Goal: Task Accomplishment & Management: Manage account settings

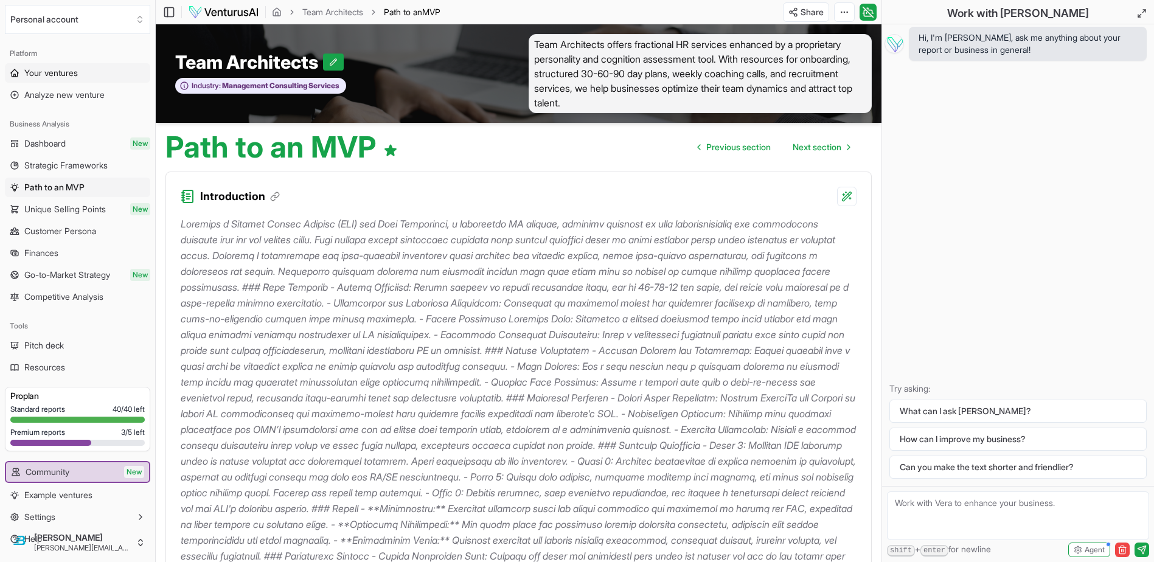
click at [60, 63] on link "Your ventures" at bounding box center [77, 72] width 145 height 19
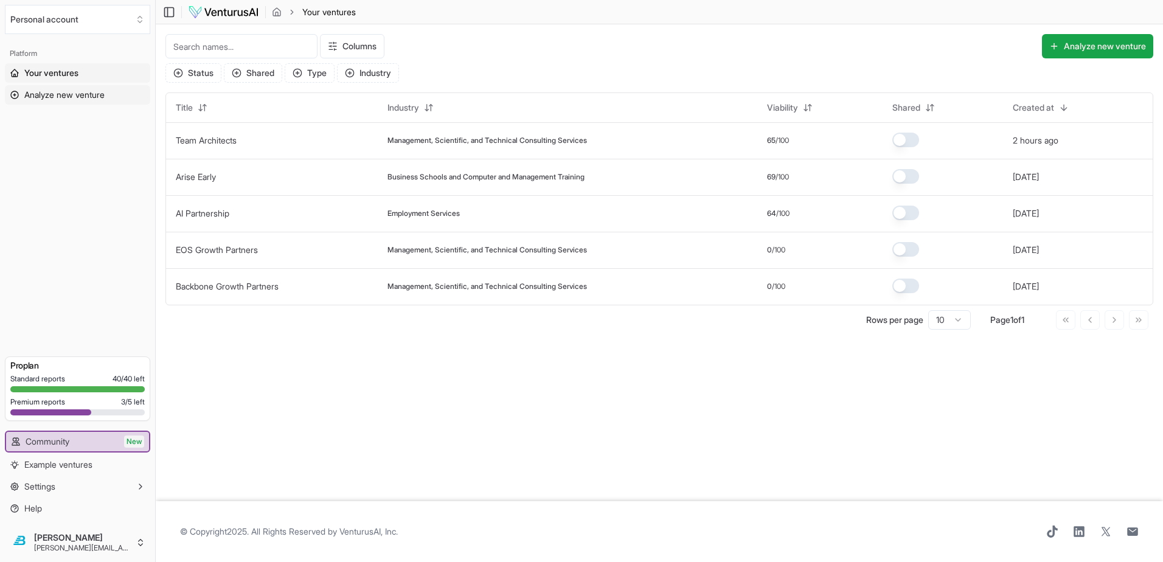
click at [77, 89] on span "Analyze new venture" at bounding box center [64, 95] width 80 height 12
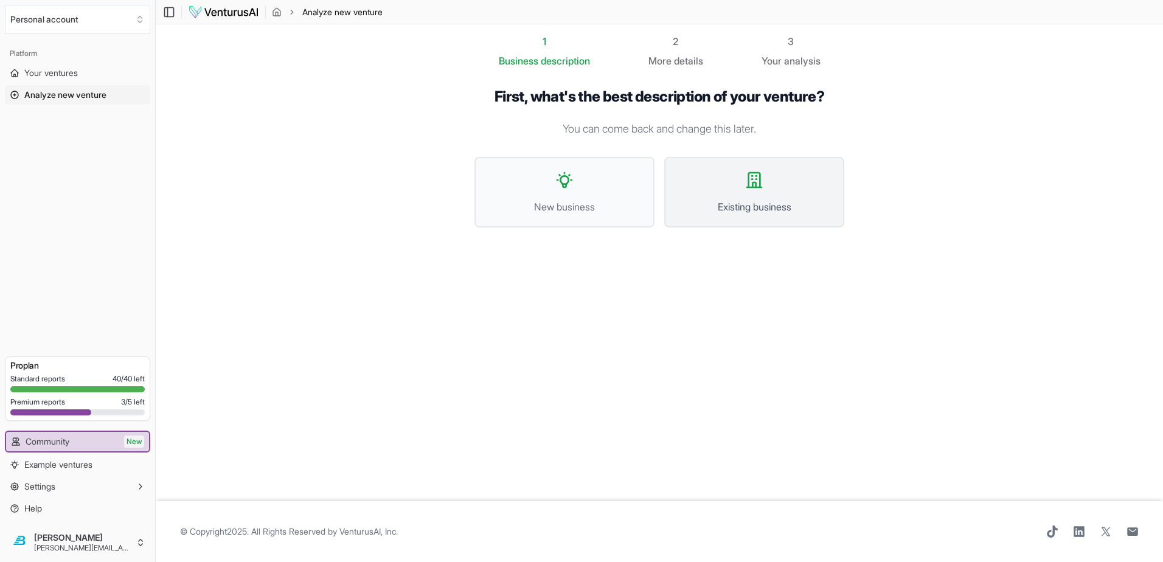
click at [768, 159] on button "Existing business" at bounding box center [754, 192] width 180 height 71
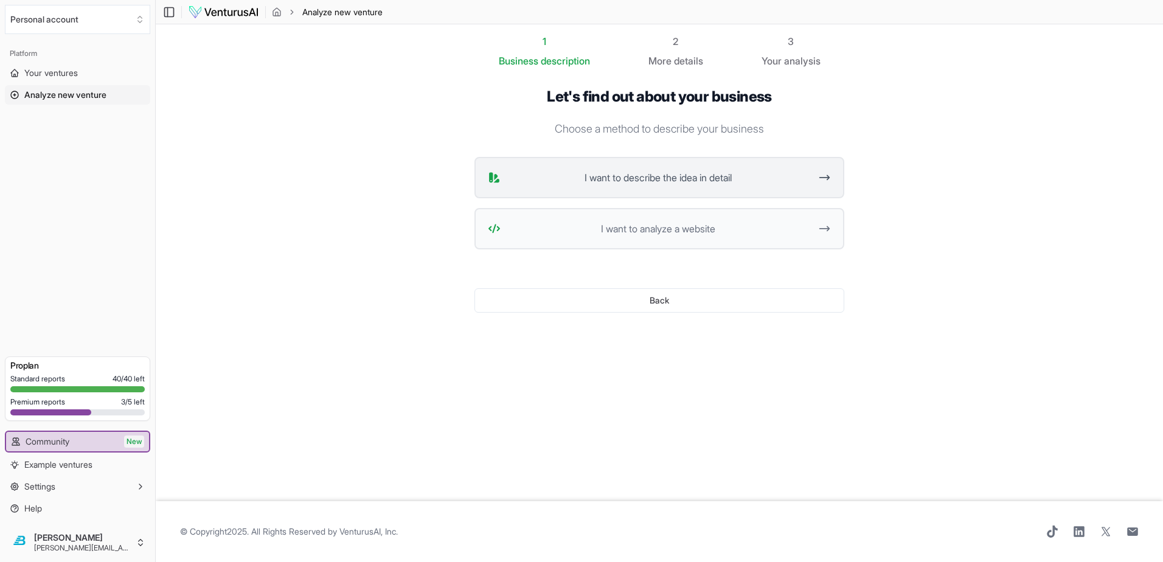
click at [654, 170] on span "I want to describe the idea in detail" at bounding box center [657, 177] width 305 height 15
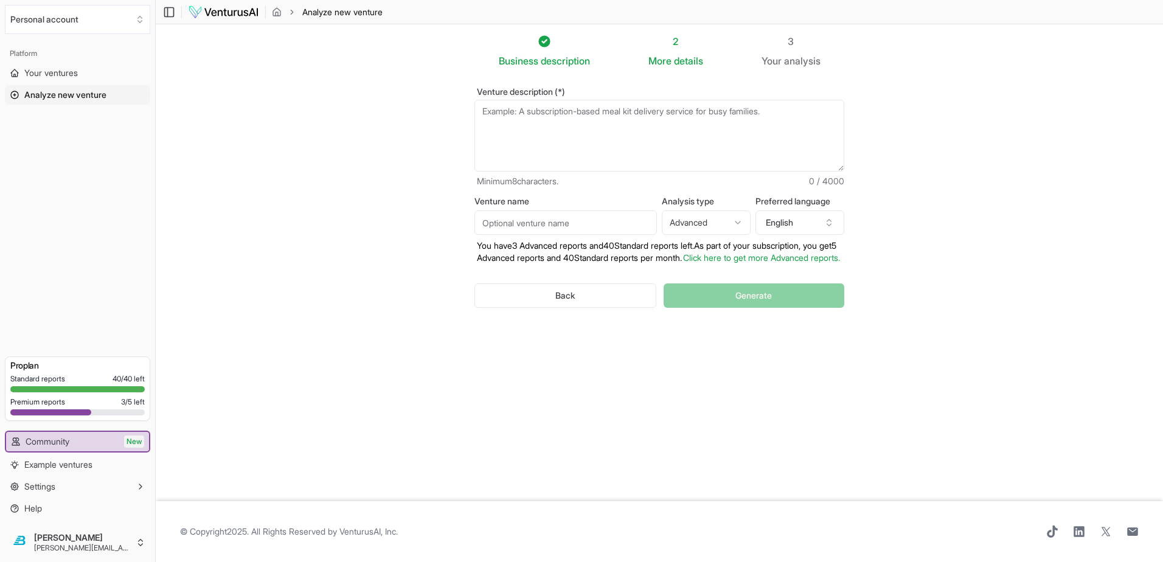
click at [527, 100] on textarea "Venture description (*)" at bounding box center [659, 136] width 370 height 72
paste textarea "Started in 2006 doing hvac for 40 yrs Asking Price ~ 40% Gross Revenue.. Gross …"
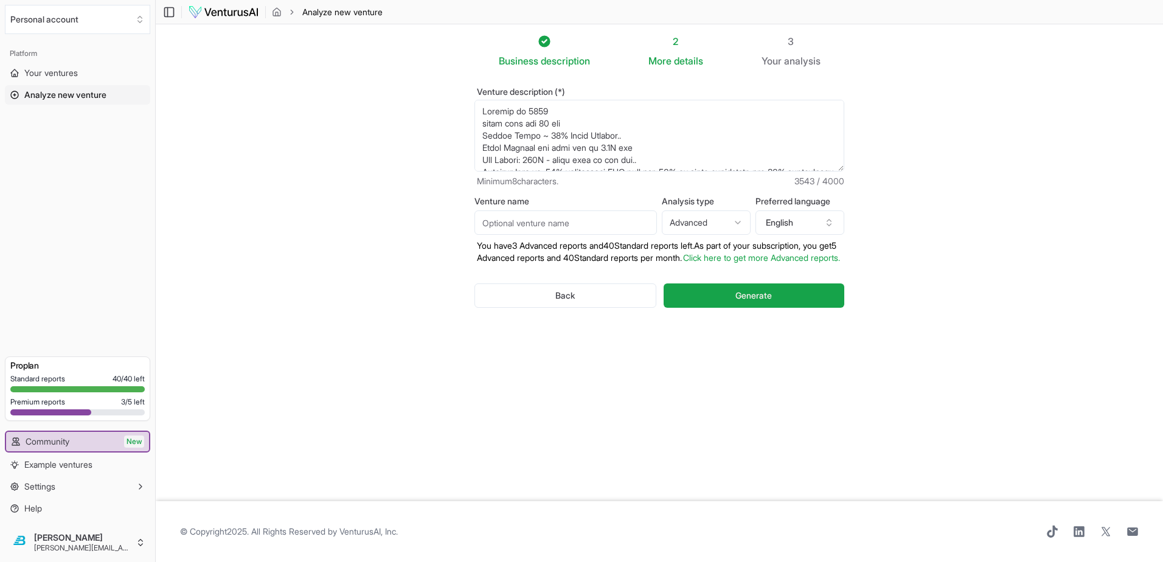
type textarea "Started in 2006 doing hvac for 40 yrs Asking Price ~ 40% Gross Revenue.. Gross …"
click at [549, 210] on input "Venture name" at bounding box center [565, 222] width 182 height 24
type input "AC Systems of [GEOGRAPHIC_DATA]"
click at [715, 283] on button "Generate" at bounding box center [753, 295] width 181 height 24
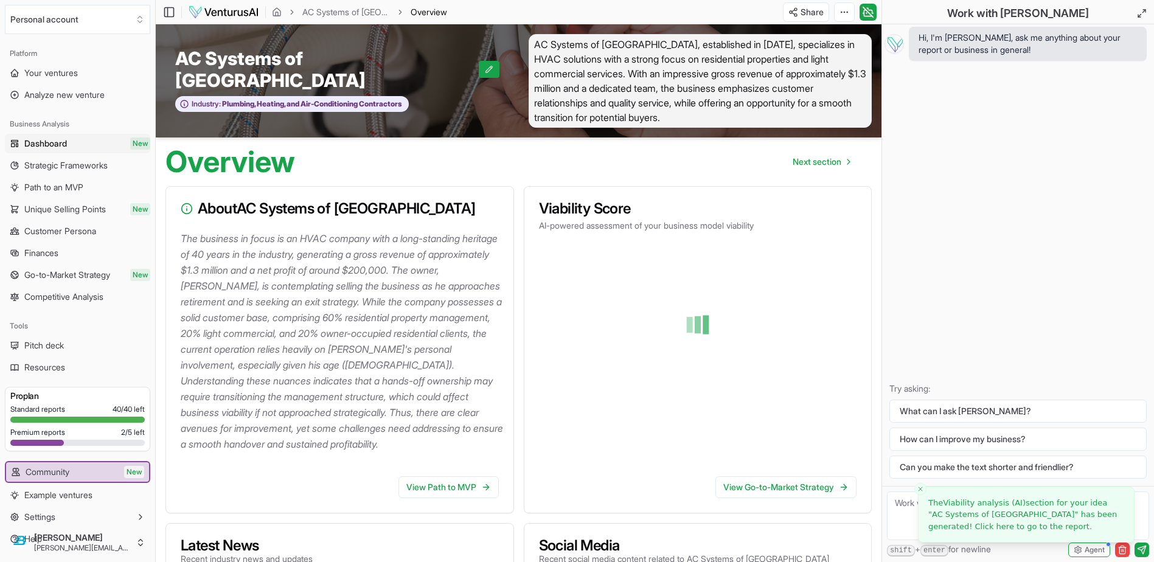
click at [976, 514] on span "AC Systems of [GEOGRAPHIC_DATA]" at bounding box center [1003, 514] width 143 height 9
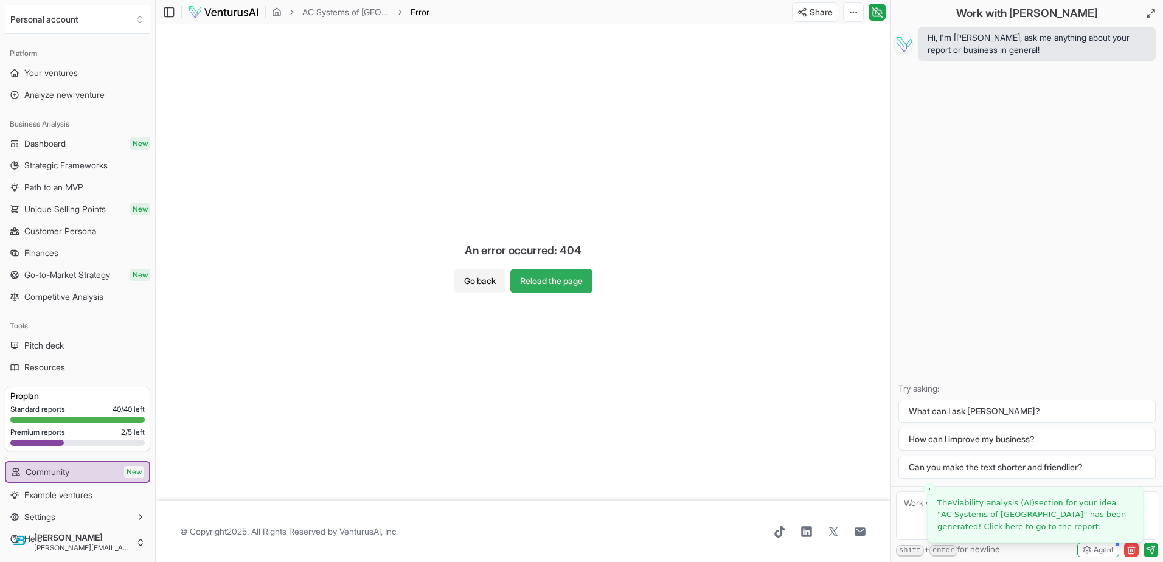
click at [552, 284] on button "Reload the page" at bounding box center [551, 281] width 82 height 24
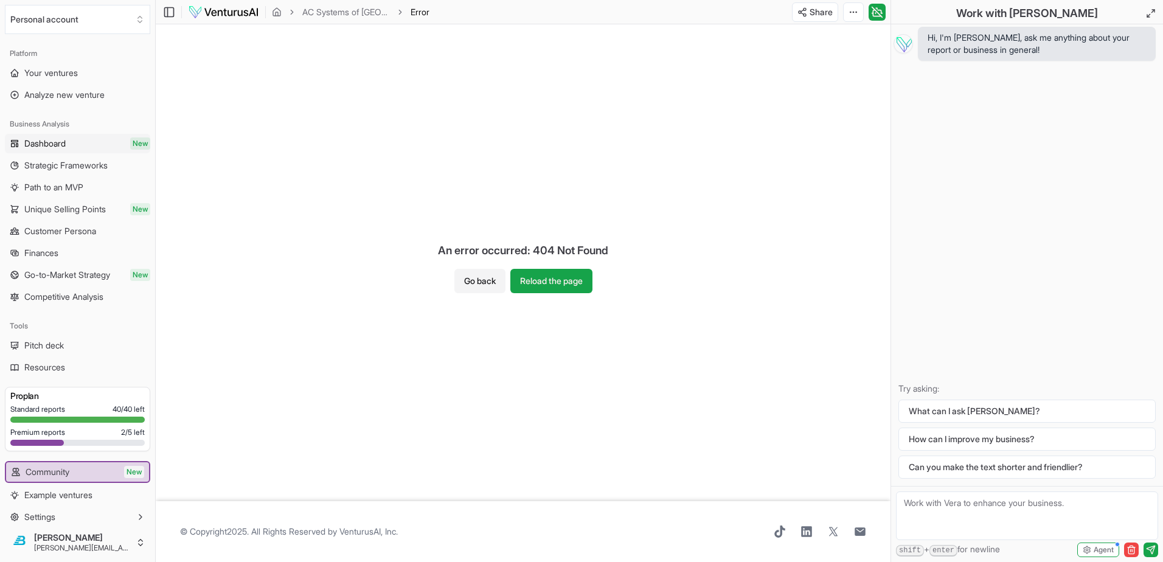
click at [54, 137] on span "Dashboard" at bounding box center [44, 143] width 41 height 12
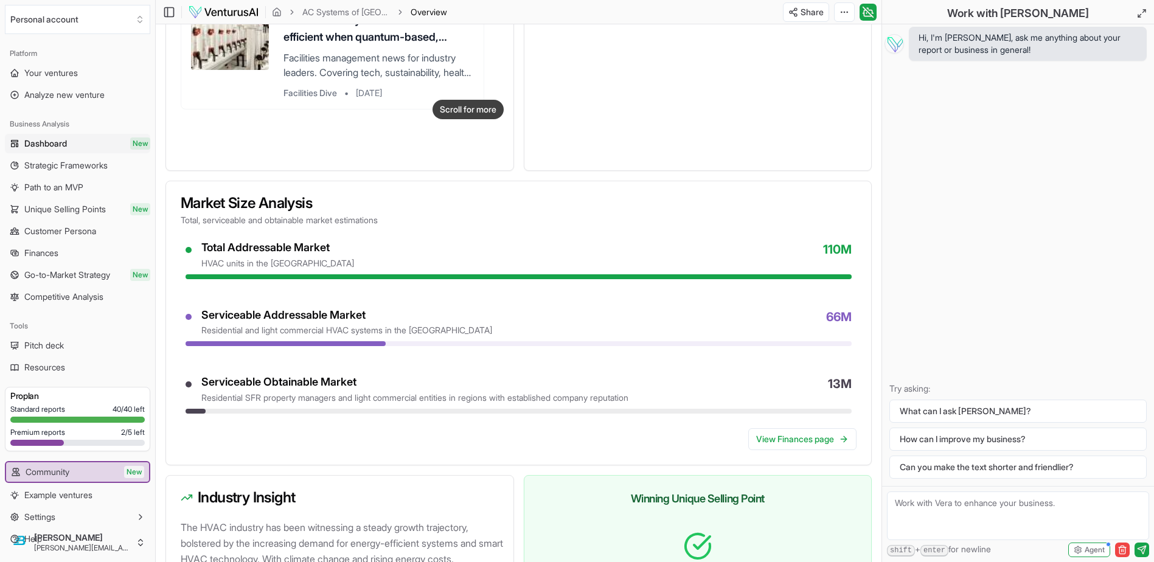
scroll to position [838, 0]
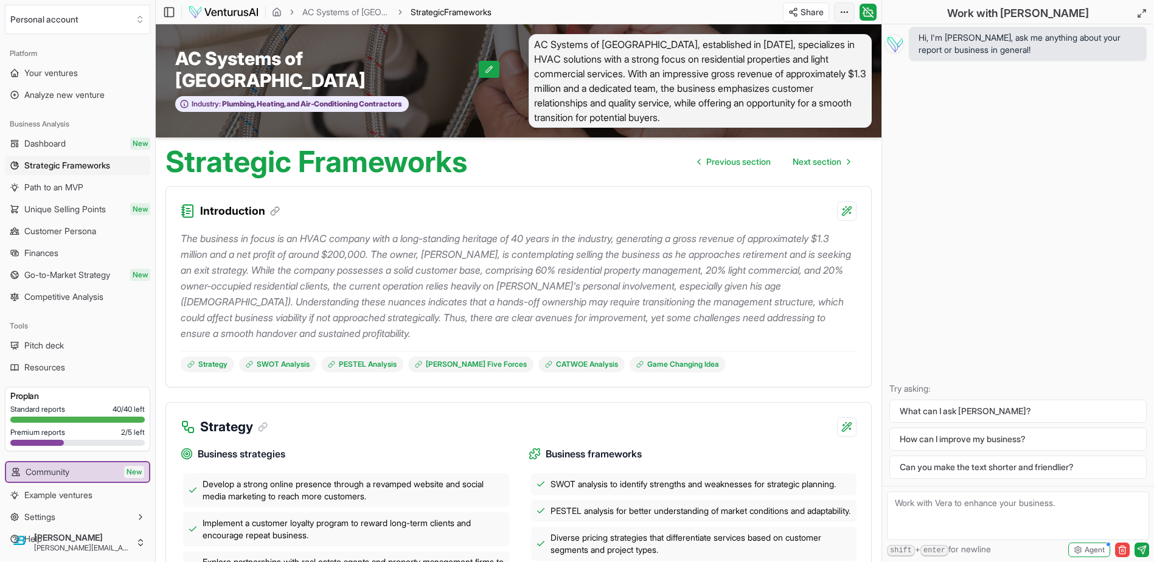
click at [902, 13] on html "We value your privacy We use cookies to enhance your browsing experience, serve…" at bounding box center [577, 281] width 1154 height 562
click at [869, 10] on html "We value your privacy We use cookies to enhance your browsing experience, serve…" at bounding box center [577, 281] width 1154 height 562
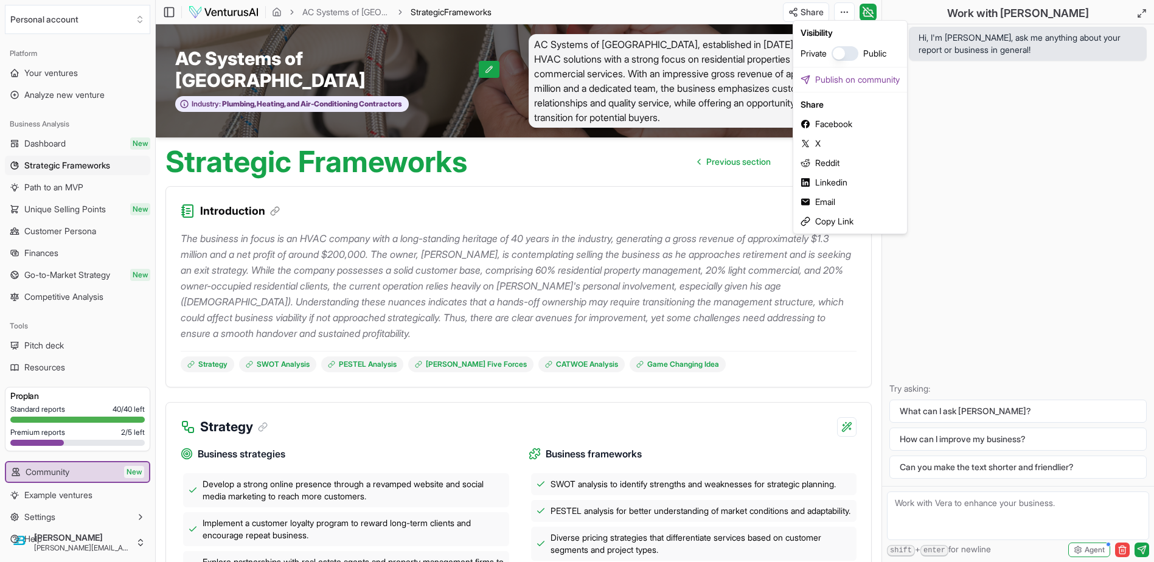
click at [869, 10] on html "We value your privacy We use cookies to enhance your browsing experience, serve…" at bounding box center [577, 281] width 1154 height 562
click at [824, 212] on div "Copy Link" at bounding box center [849, 221] width 109 height 19
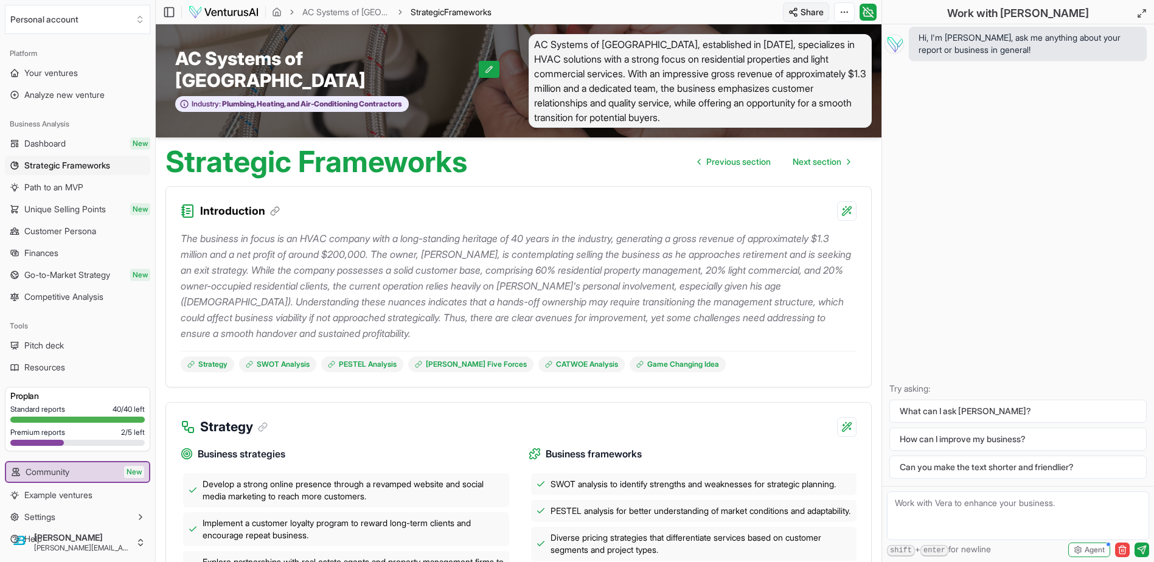
click at [876, 11] on html "We value your privacy We use cookies to enhance your browsing experience, serve…" at bounding box center [577, 281] width 1154 height 562
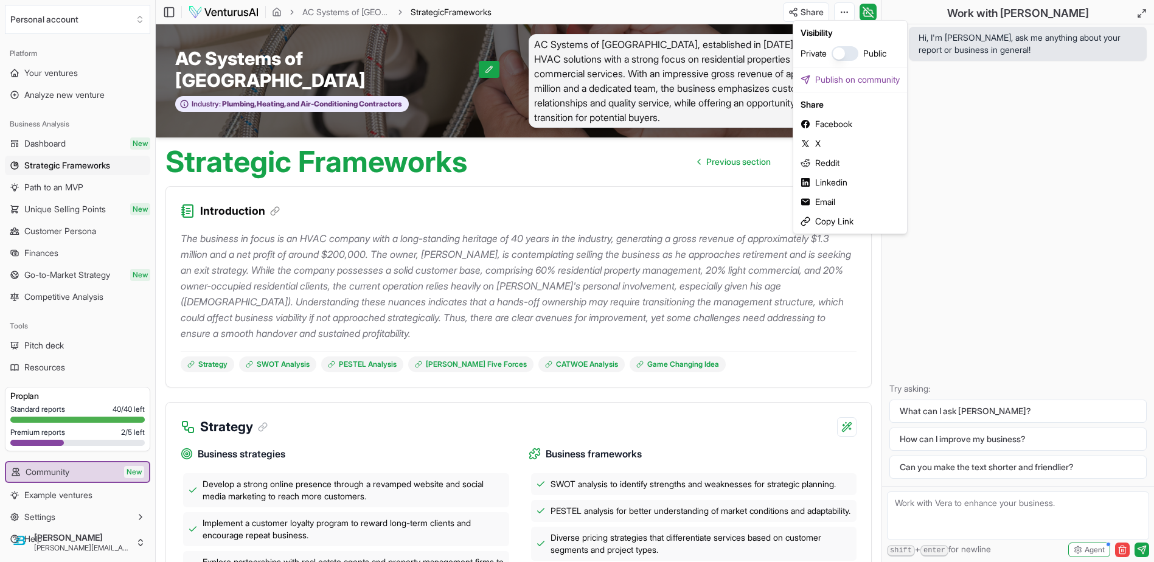
click at [752, 306] on html "We value your privacy We use cookies to enhance your browsing experience, serve…" at bounding box center [577, 281] width 1154 height 562
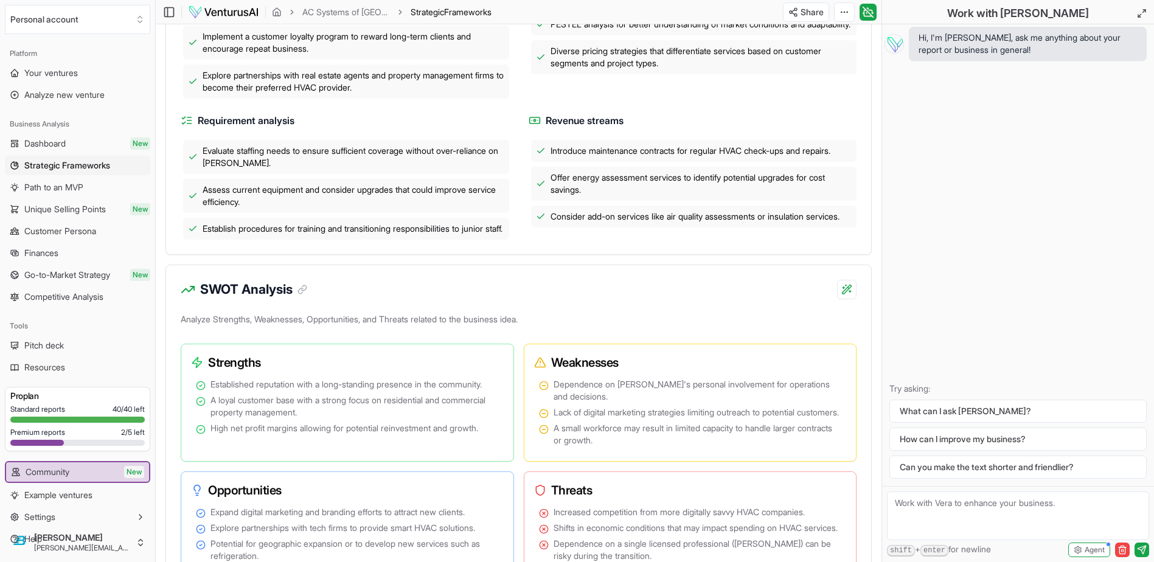
scroll to position [547, 0]
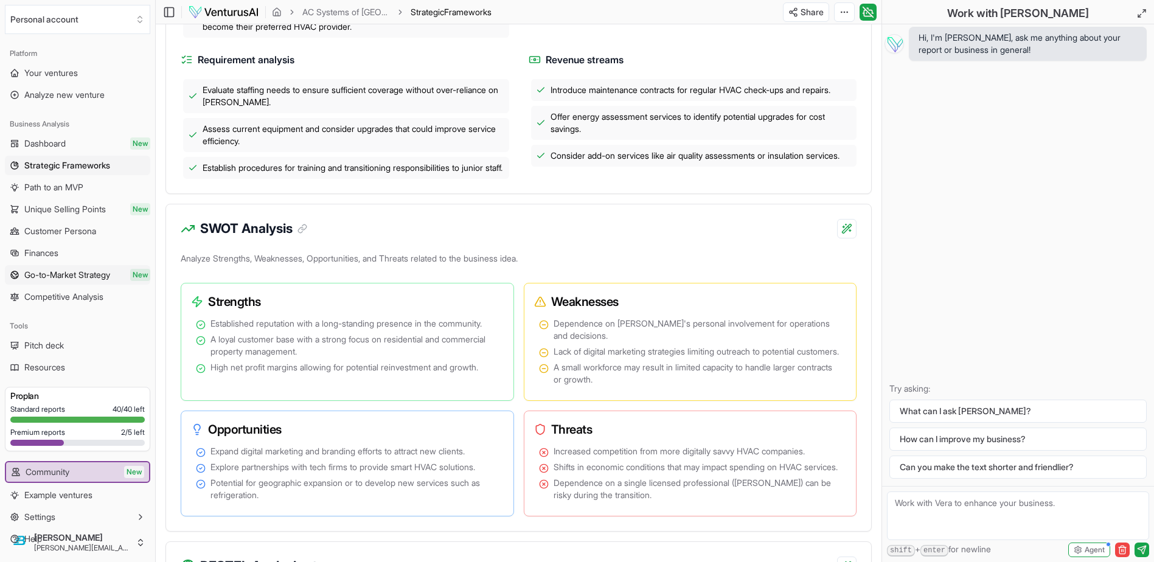
click at [59, 269] on span "Go-to-Market Strategy" at bounding box center [67, 275] width 86 height 12
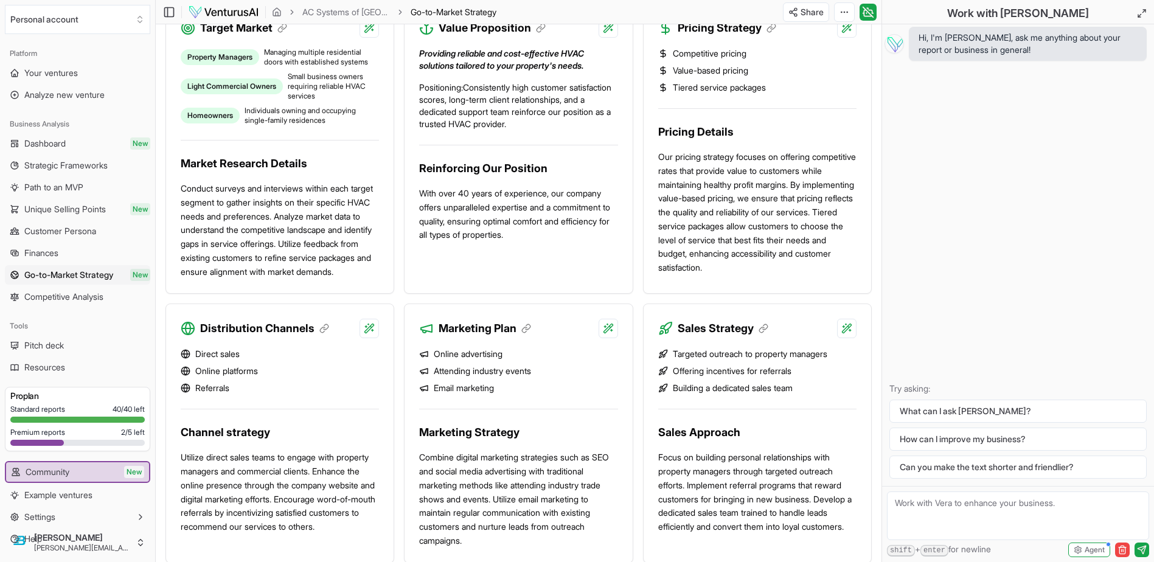
scroll to position [506, 0]
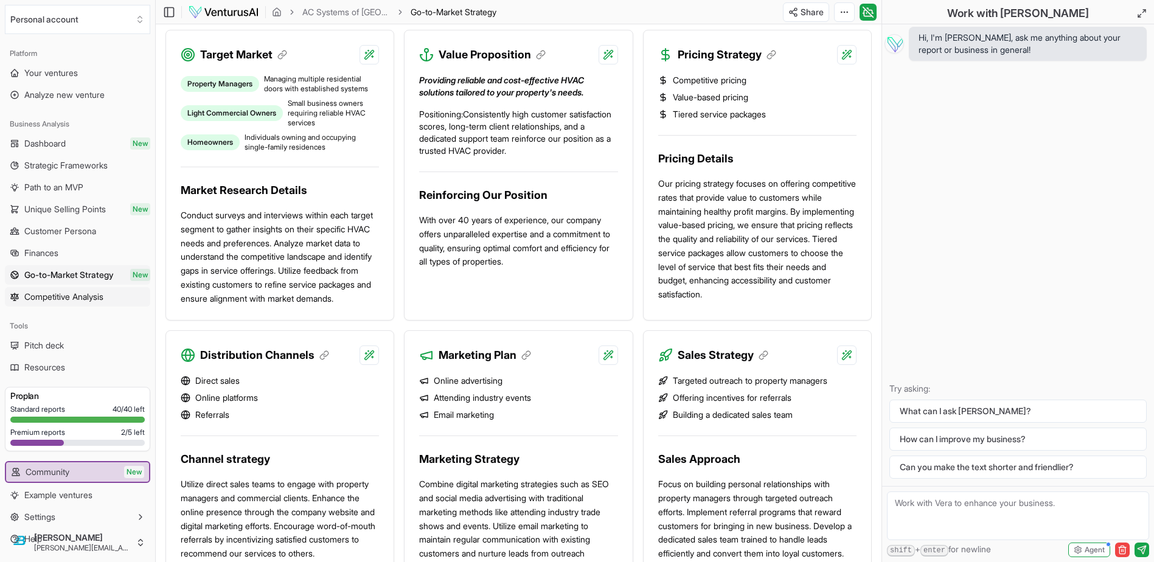
click at [78, 291] on span "Competitive Analysis" at bounding box center [63, 297] width 79 height 12
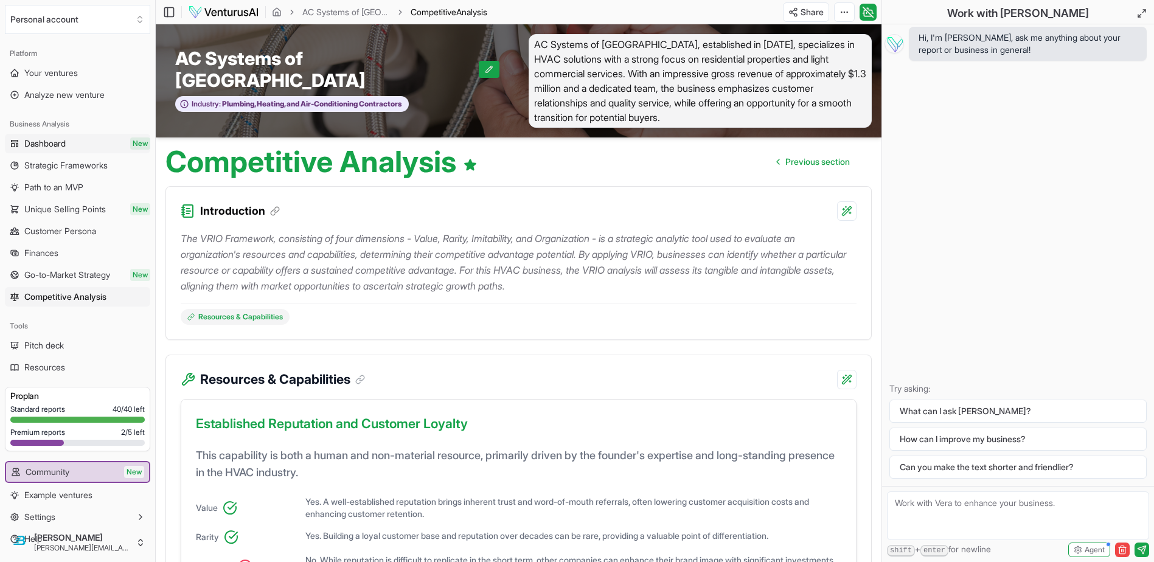
click at [46, 137] on span "Dashboard" at bounding box center [44, 143] width 41 height 12
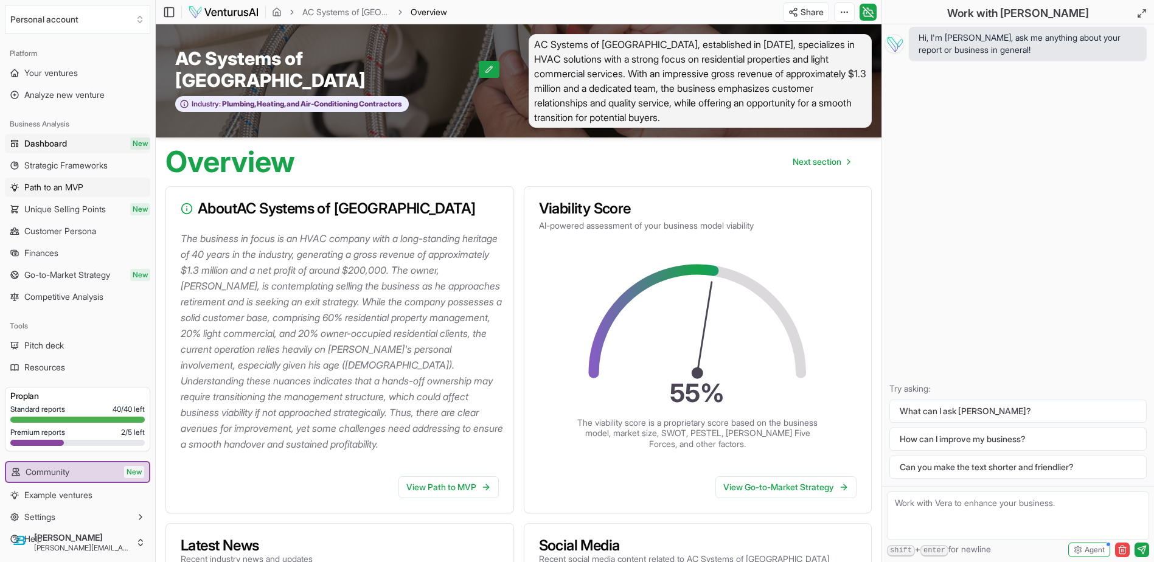
click at [39, 181] on span "Path to an MVP" at bounding box center [53, 187] width 59 height 12
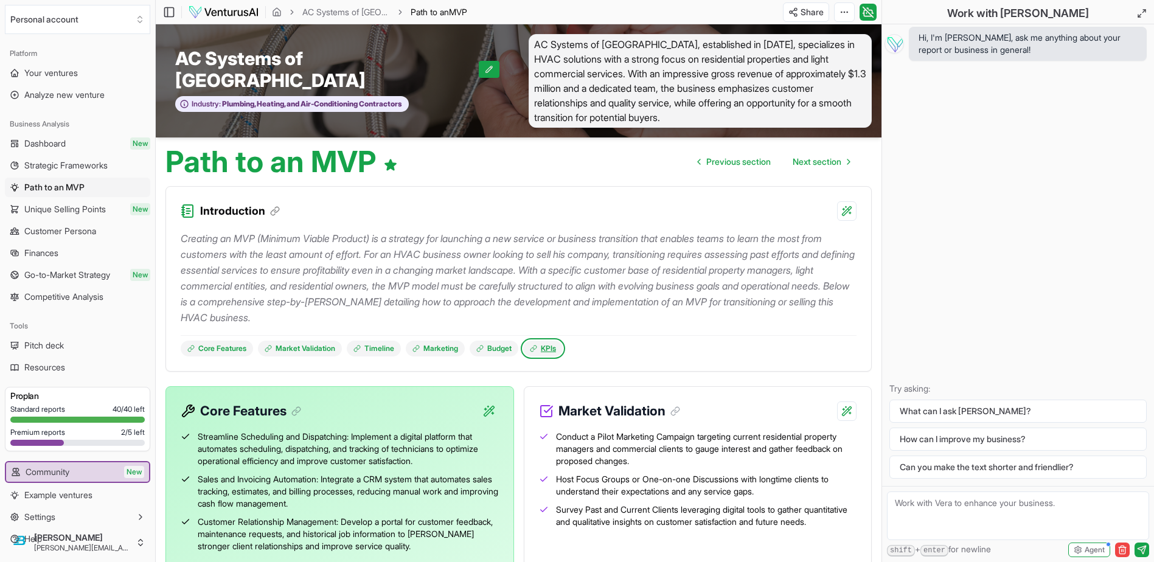
click at [523, 341] on link "KPIs" at bounding box center [543, 349] width 40 height 16
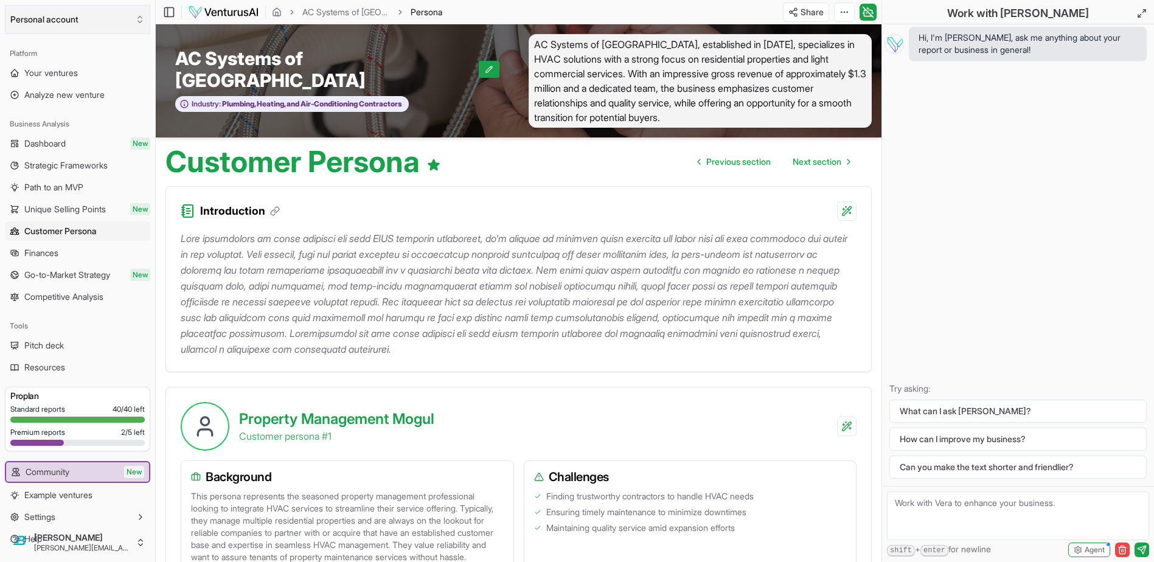
click at [55, 23] on button "Personal account" at bounding box center [77, 19] width 145 height 29
drag, startPoint x: 93, startPoint y: 324, endPoint x: 80, endPoint y: 297, distance: 29.4
click at [93, 322] on html "We value your privacy We use cookies to enhance your browsing experience, serve…" at bounding box center [577, 281] width 1154 height 562
click at [39, 339] on span "Pitch deck" at bounding box center [44, 345] width 40 height 12
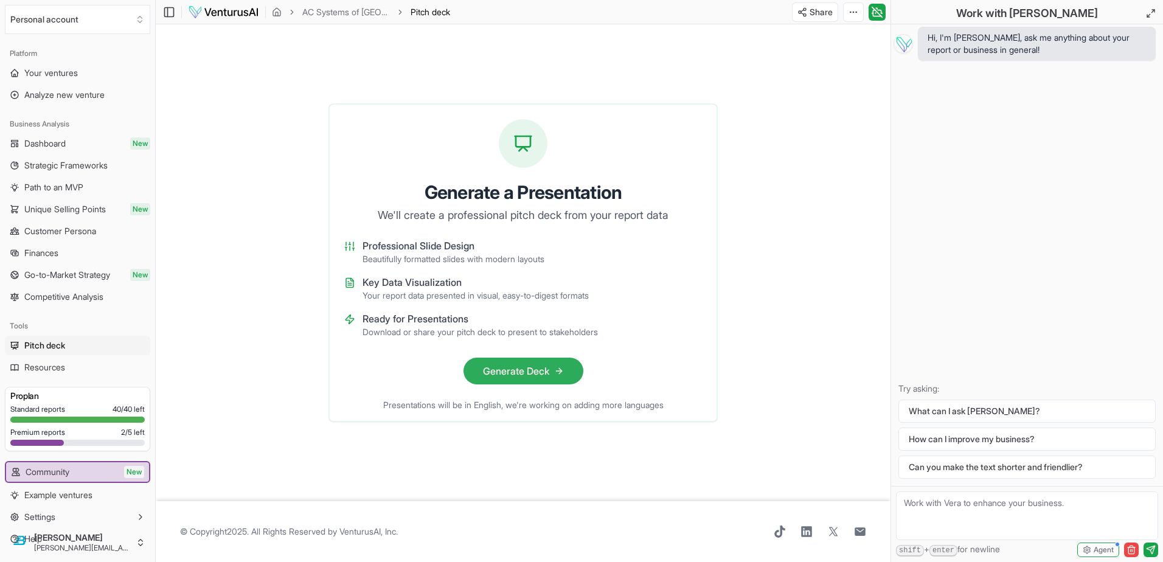
click at [525, 358] on button "Generate Deck" at bounding box center [523, 371] width 120 height 27
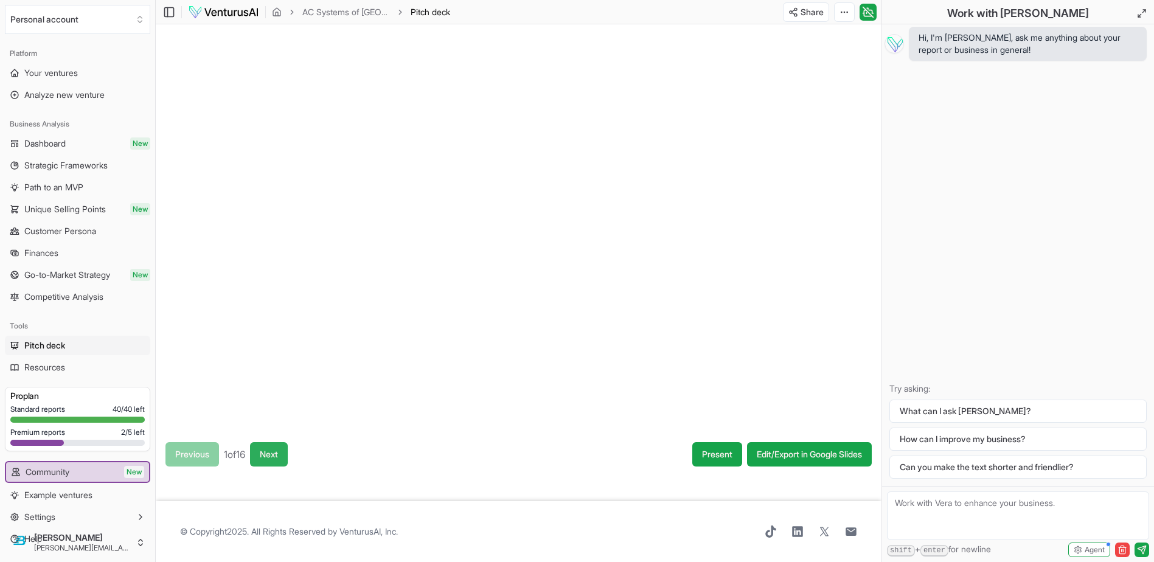
click at [250, 466] on button "Next" at bounding box center [269, 454] width 38 height 24
click at [252, 466] on button "Next" at bounding box center [271, 454] width 38 height 24
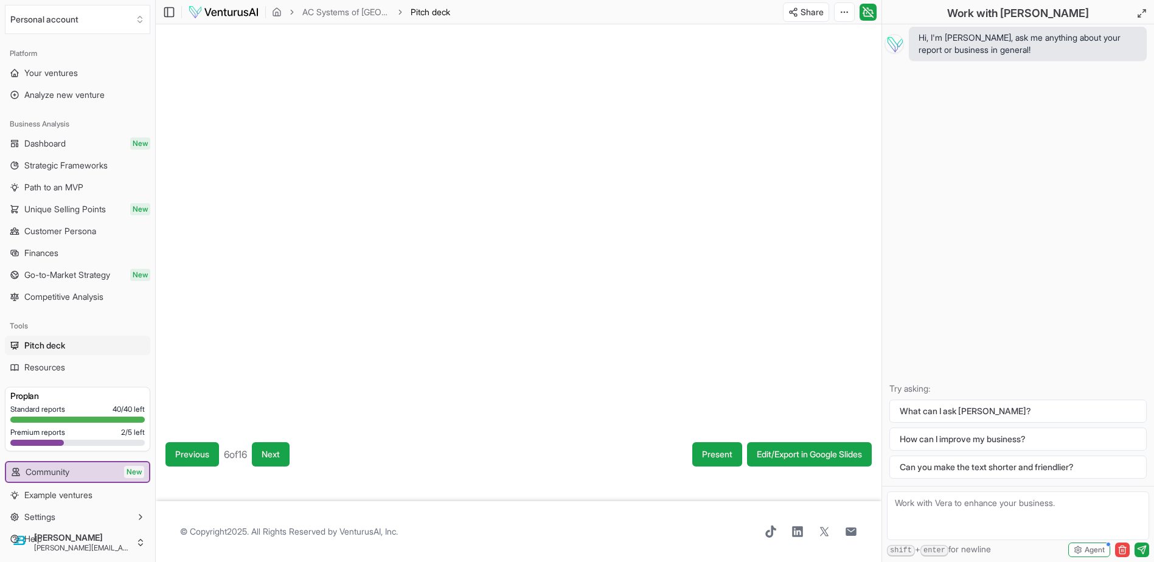
click at [252, 466] on button "Next" at bounding box center [271, 454] width 38 height 24
click at [251, 466] on button "Next" at bounding box center [270, 454] width 38 height 24
click at [252, 466] on button "Next" at bounding box center [271, 454] width 38 height 24
click at [256, 466] on button "Next" at bounding box center [275, 454] width 38 height 24
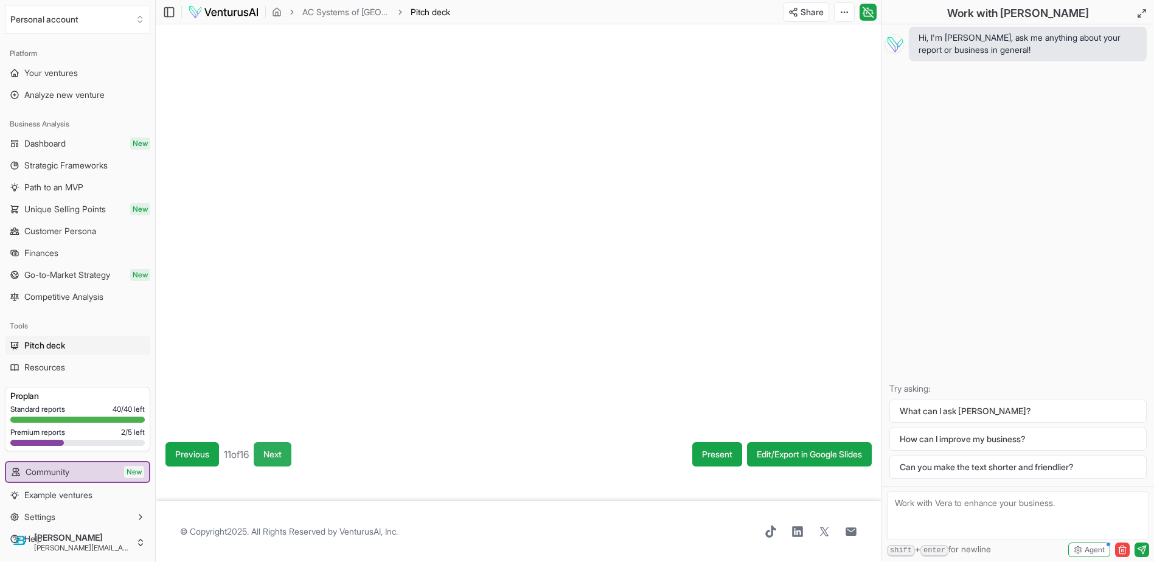
click at [254, 466] on button "Next" at bounding box center [273, 454] width 38 height 24
click at [255, 466] on button "Next" at bounding box center [274, 454] width 38 height 24
click at [256, 466] on button "Next" at bounding box center [275, 454] width 38 height 24
click at [255, 466] on button "Next" at bounding box center [274, 454] width 38 height 24
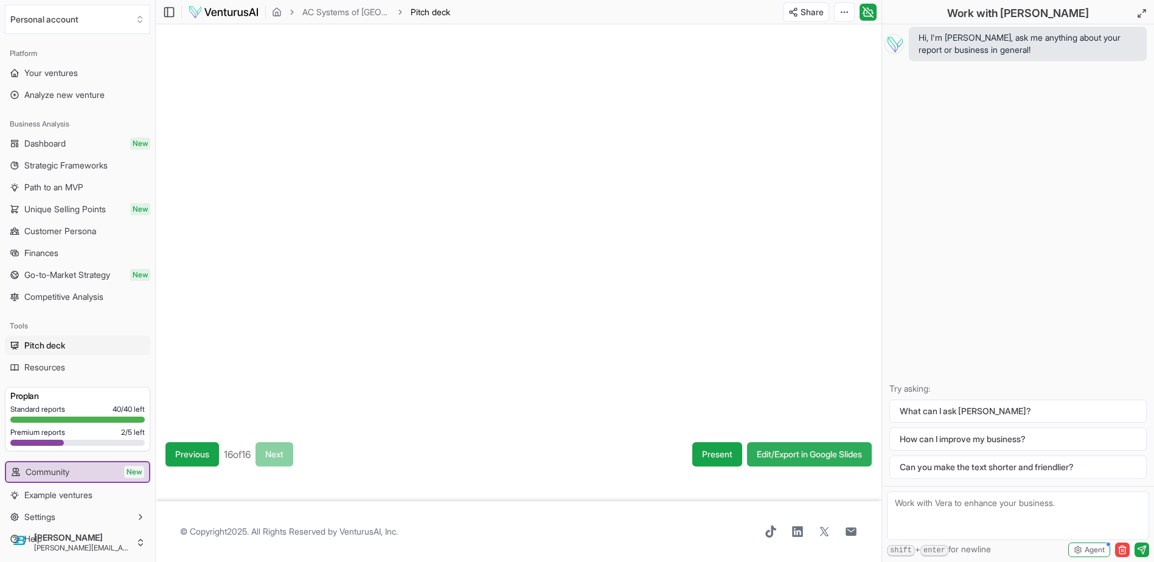
click at [839, 466] on link "Edit/Export in Google Slides" at bounding box center [809, 454] width 125 height 24
click at [45, 243] on link "Finances" at bounding box center [77, 252] width 145 height 19
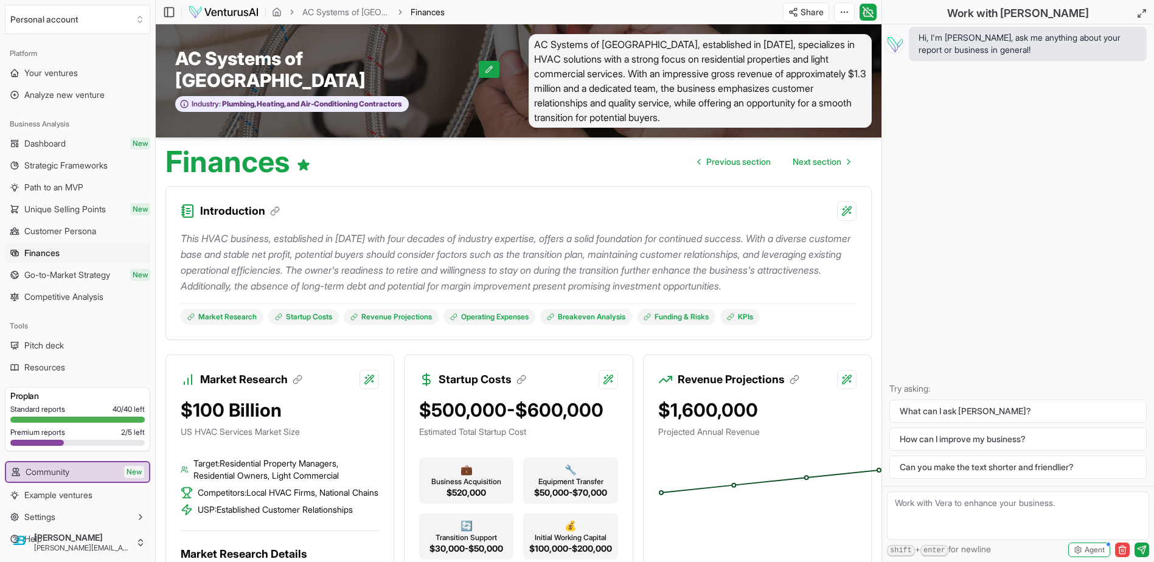
scroll to position [61, 0]
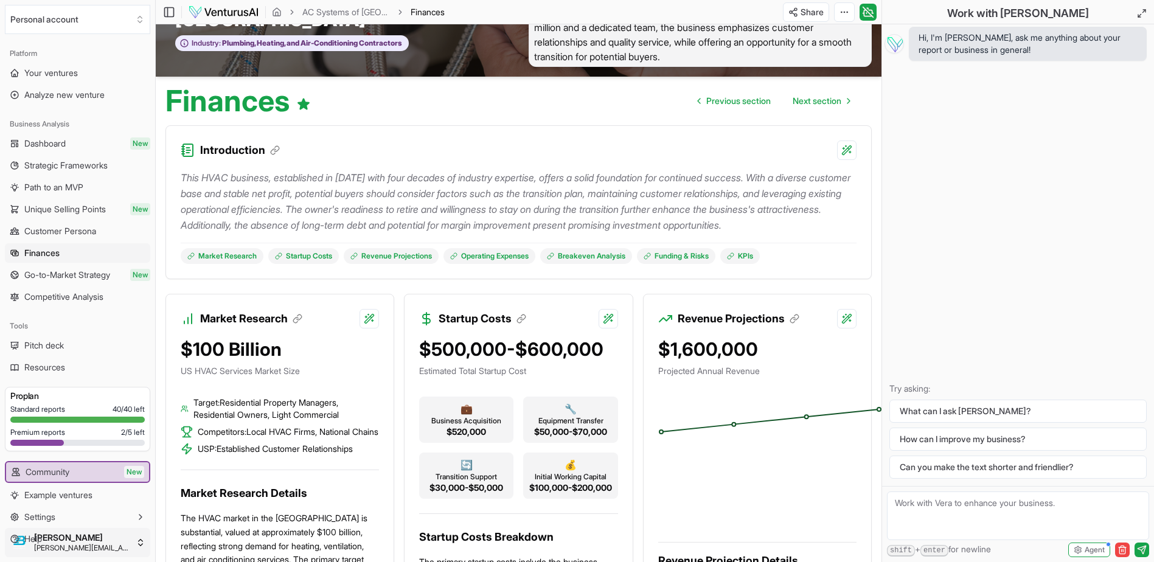
click at [47, 501] on html "We value your privacy We use cookies to enhance your browsing experience, serve…" at bounding box center [577, 220] width 1154 height 562
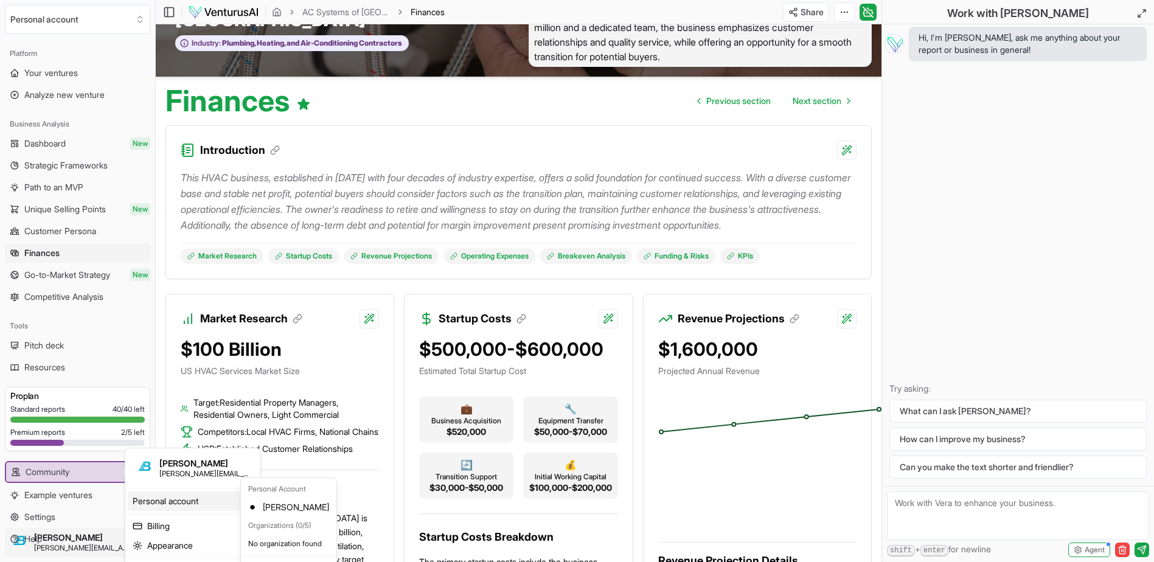
click at [63, 501] on html "We value your privacy We use cookies to enhance your browsing experience, serve…" at bounding box center [577, 220] width 1154 height 562
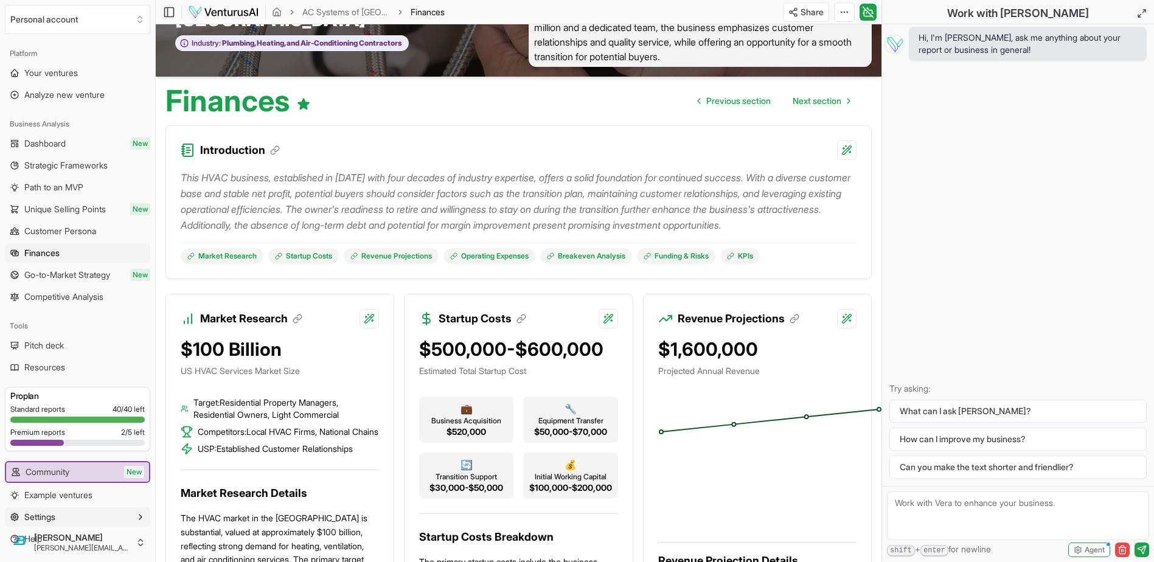
click at [37, 511] on span "Settings" at bounding box center [39, 517] width 31 height 12
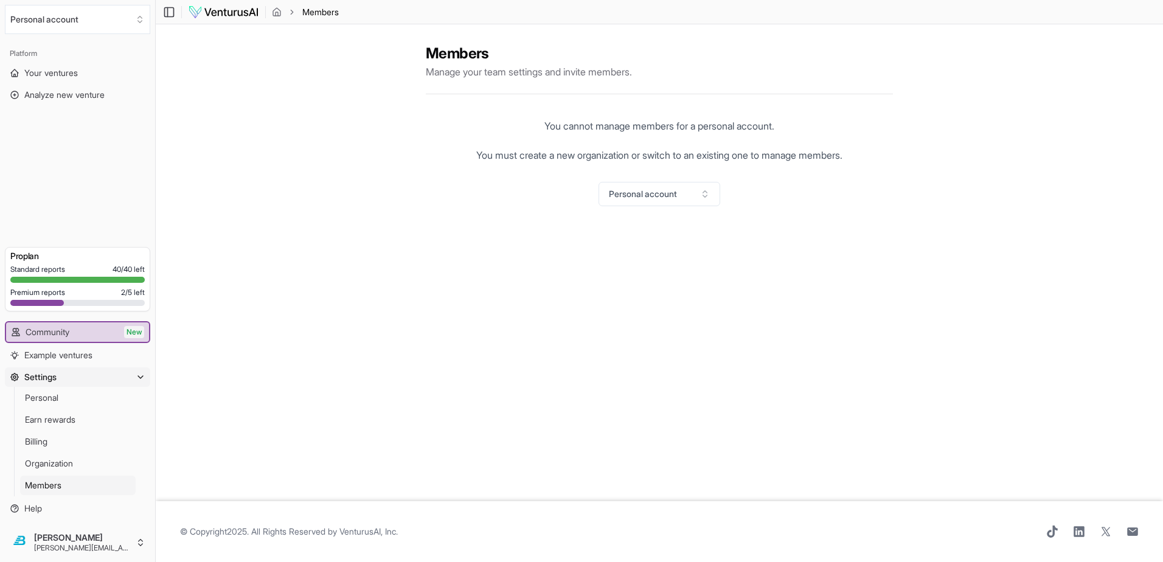
click at [552, 81] on div "Members Manage your team settings and invite members. You cannot manage members…" at bounding box center [659, 125] width 467 height 182
click at [633, 119] on p "You cannot manage members for a personal account. You must create a new organiz…" at bounding box center [659, 141] width 366 height 44
click at [639, 182] on button "Personal account" at bounding box center [659, 194] width 122 height 24
click at [572, 128] on html "We value your privacy We use cookies to enhance your browsing experience, serve…" at bounding box center [581, 281] width 1163 height 562
click at [72, 540] on html "We value your privacy We use cookies to enhance your browsing experience, serve…" at bounding box center [581, 281] width 1163 height 562
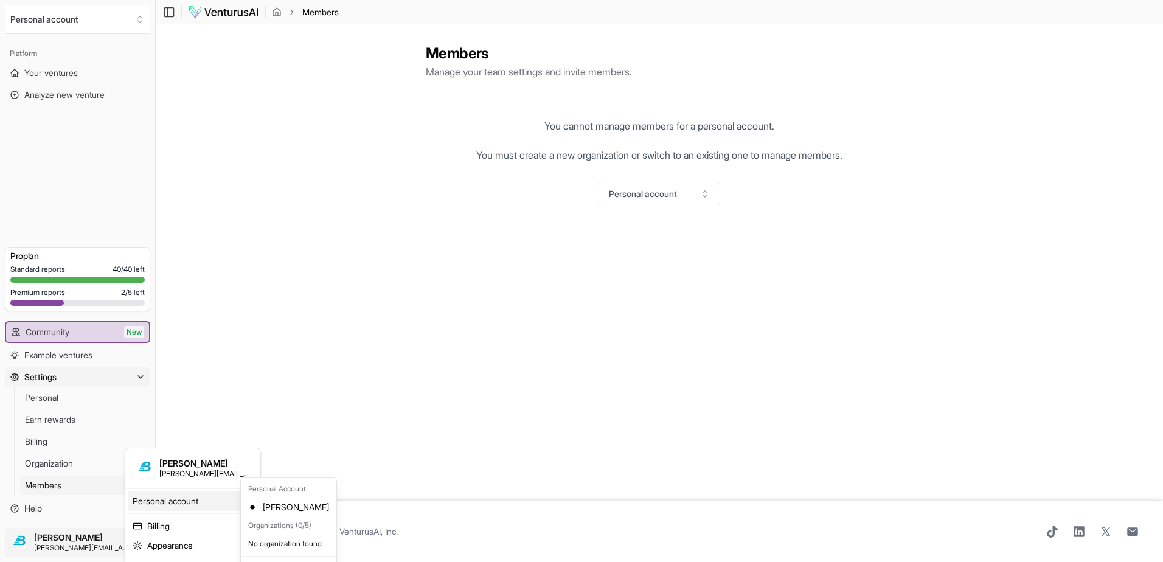
click at [207, 469] on span "[PERSON_NAME][EMAIL_ADDRESS][DOMAIN_NAME]" at bounding box center [204, 474] width 91 height 10
click at [265, 12] on html "We value your privacy We use cookies to enhance your browsing experience, serve…" at bounding box center [581, 281] width 1163 height 562
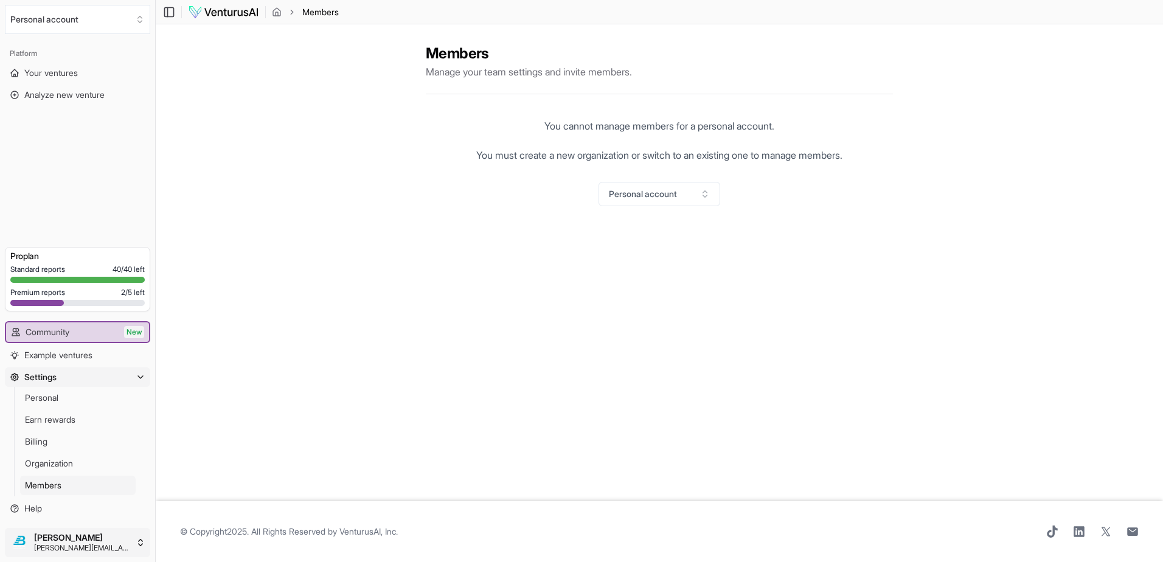
click at [60, 541] on html "We value your privacy We use cookies to enhance your browsing experience, serve…" at bounding box center [581, 281] width 1163 height 562
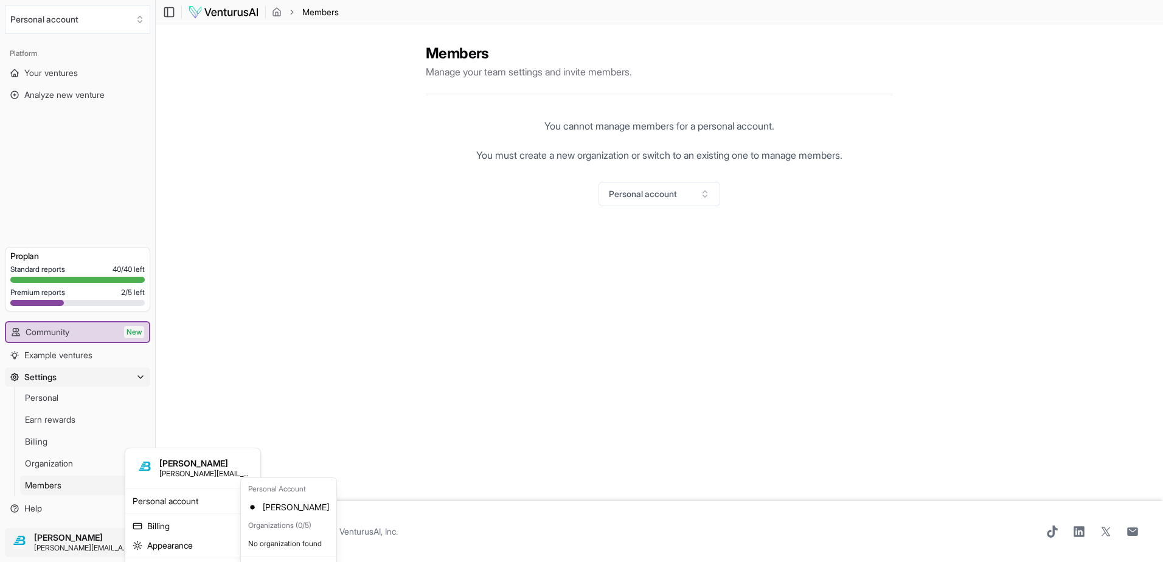
click at [213, 366] on html "We value your privacy We use cookies to enhance your browsing experience, serve…" at bounding box center [581, 281] width 1163 height 562
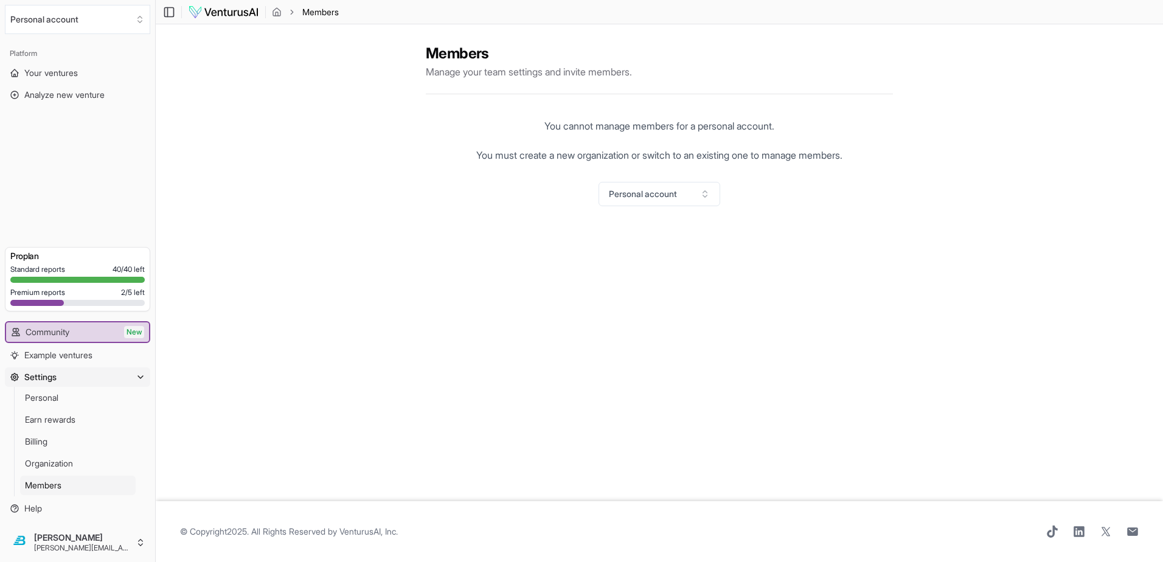
click at [39, 491] on span "Members" at bounding box center [43, 485] width 36 height 12
click at [48, 404] on span "Personal" at bounding box center [41, 398] width 33 height 12
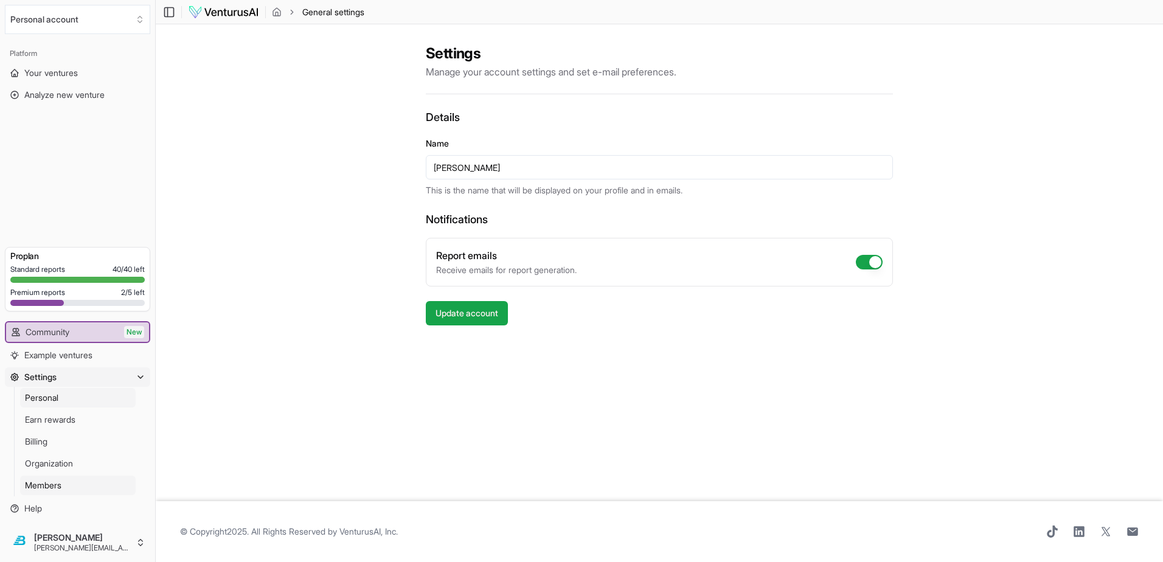
click at [47, 491] on span "Members" at bounding box center [43, 485] width 36 height 12
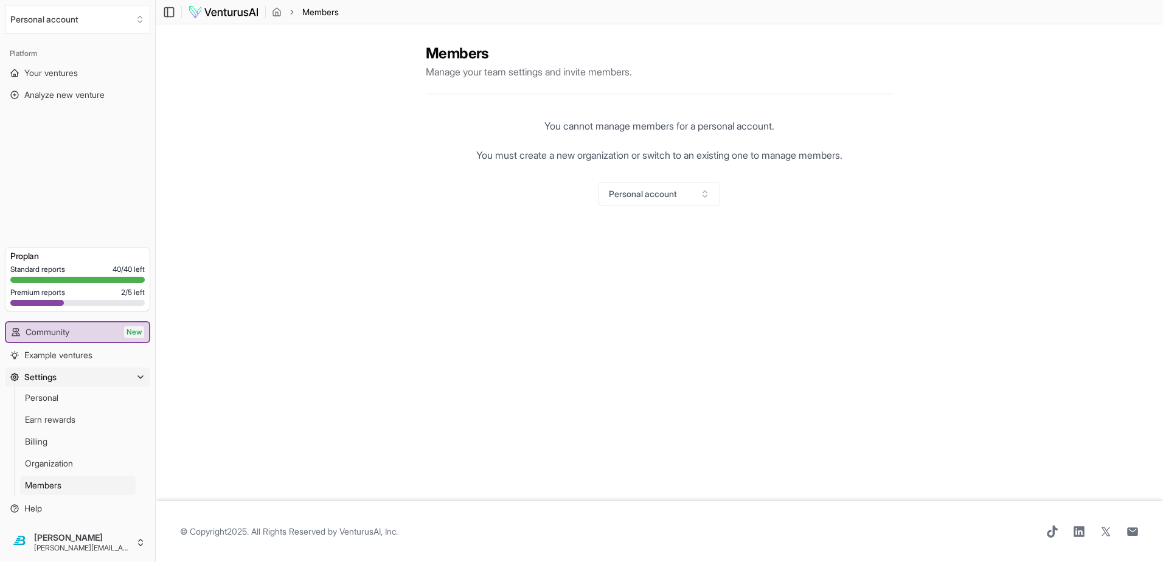
click at [54, 387] on button "Settings" at bounding box center [77, 376] width 145 height 19
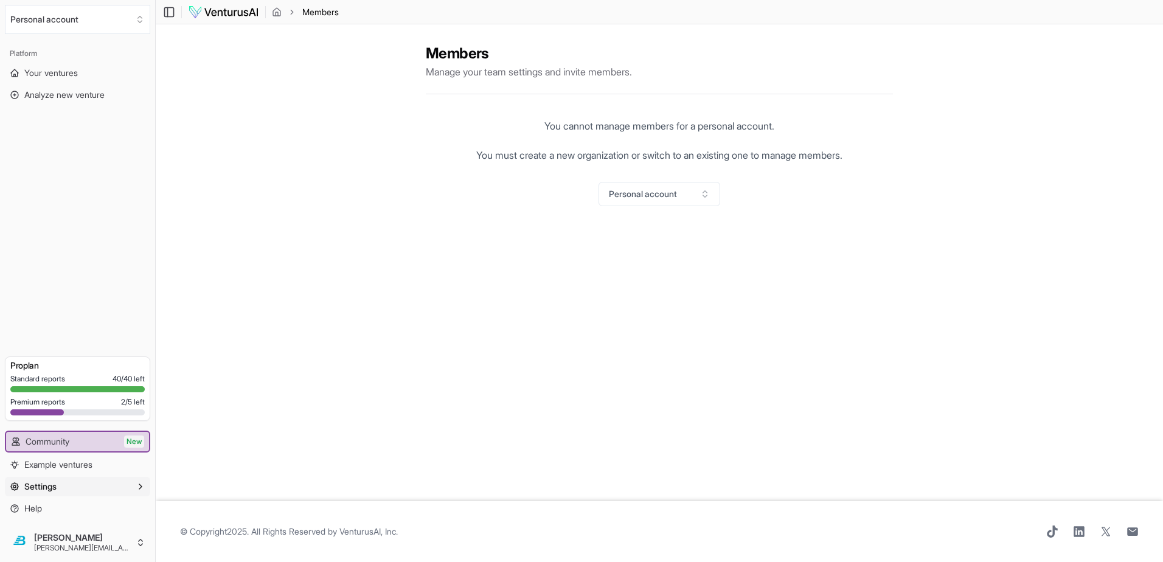
click at [57, 496] on button "Settings" at bounding box center [77, 486] width 145 height 19
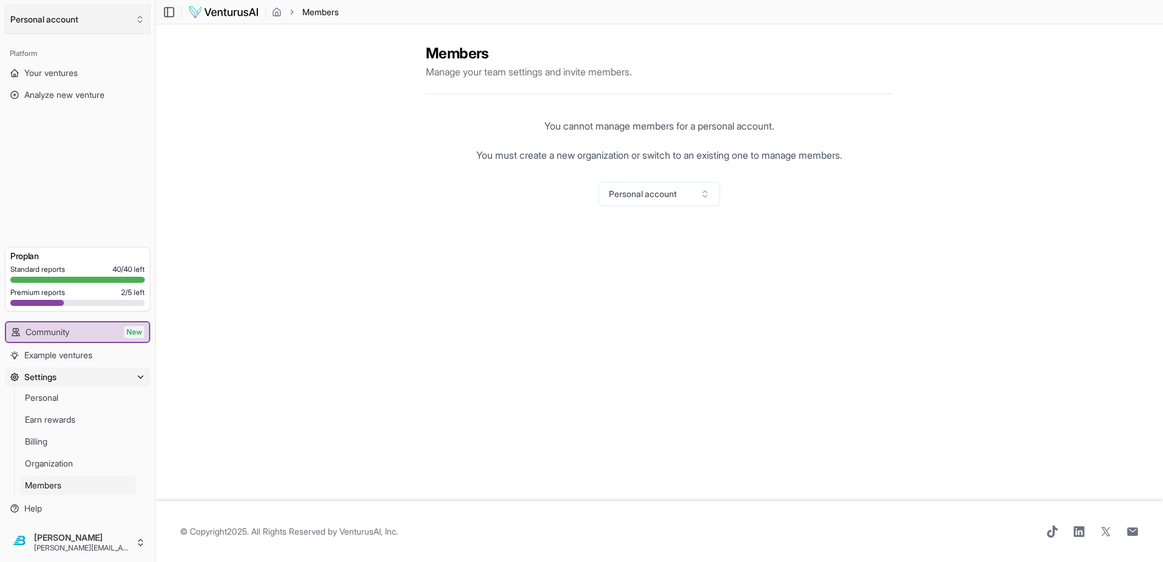
click at [52, 12] on button "Personal account" at bounding box center [77, 19] width 145 height 29
click at [162, 50] on html "We value your privacy We use cookies to enhance your browsing experience, serve…" at bounding box center [581, 281] width 1163 height 562
click at [65, 549] on html "We value your privacy We use cookies to enhance your browsing experience, serve…" at bounding box center [581, 281] width 1163 height 562
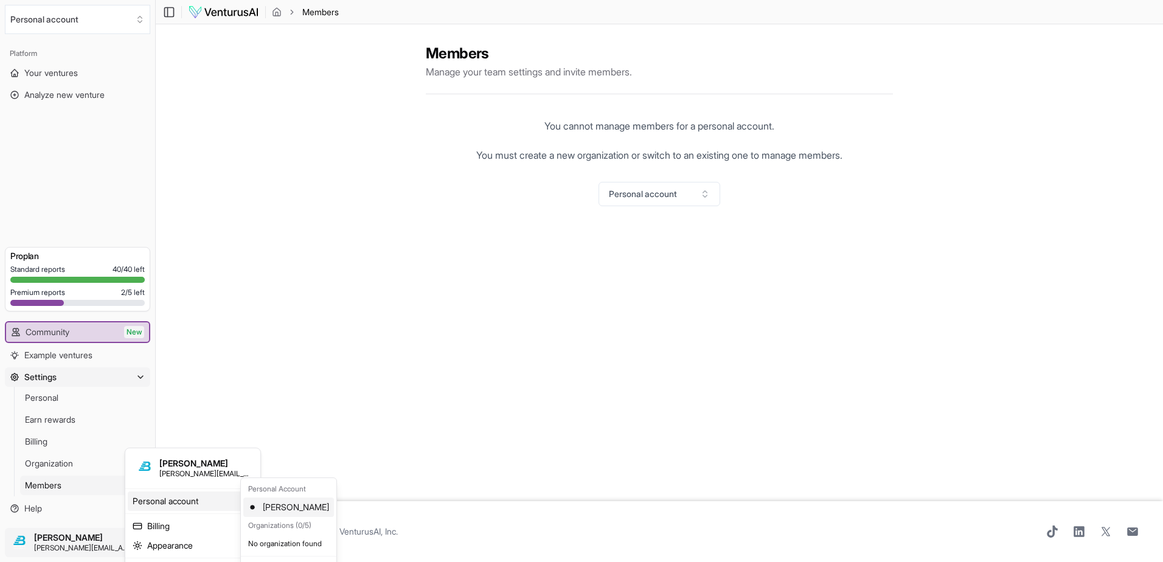
click at [277, 499] on div "[PERSON_NAME]" at bounding box center [288, 506] width 91 height 19
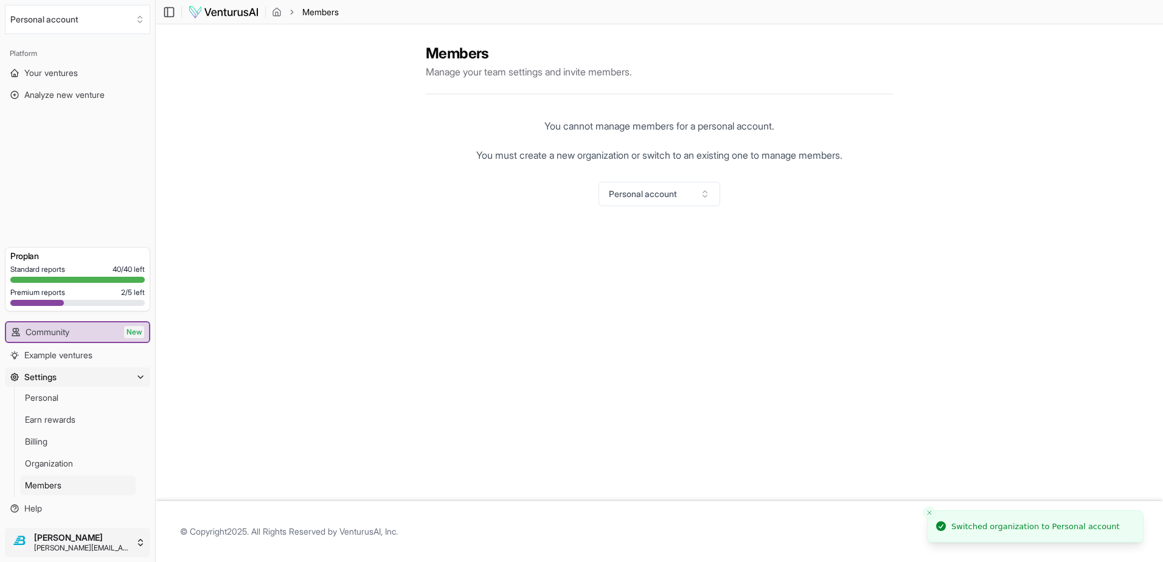
click at [75, 545] on html "We value your privacy We use cookies to enhance your browsing experience, serve…" at bounding box center [581, 281] width 1163 height 562
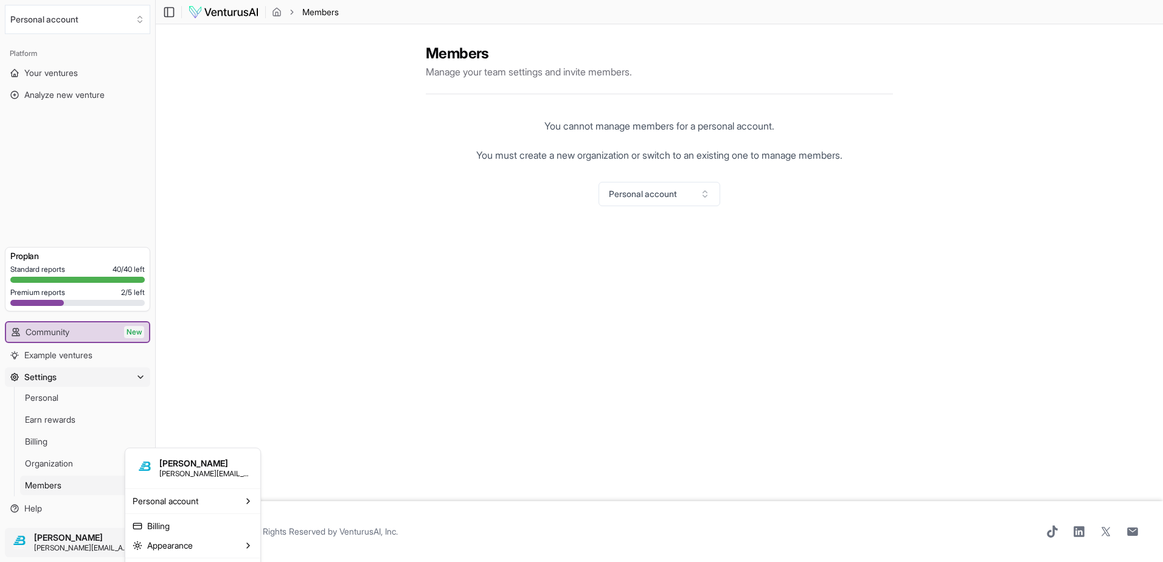
click at [170, 469] on span "[PERSON_NAME][EMAIL_ADDRESS][DOMAIN_NAME]" at bounding box center [204, 474] width 91 height 10
click at [38, 468] on html "We value your privacy We use cookies to enhance your browsing experience, serve…" at bounding box center [581, 281] width 1163 height 562
click at [38, 448] on span "Billing" at bounding box center [36, 441] width 23 height 12
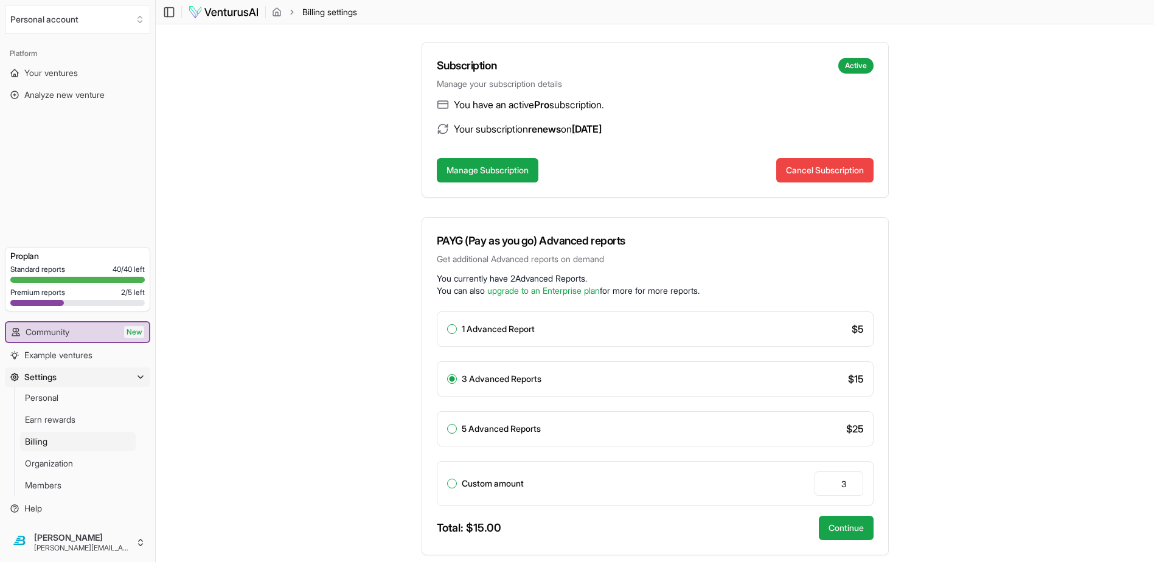
scroll to position [142, 0]
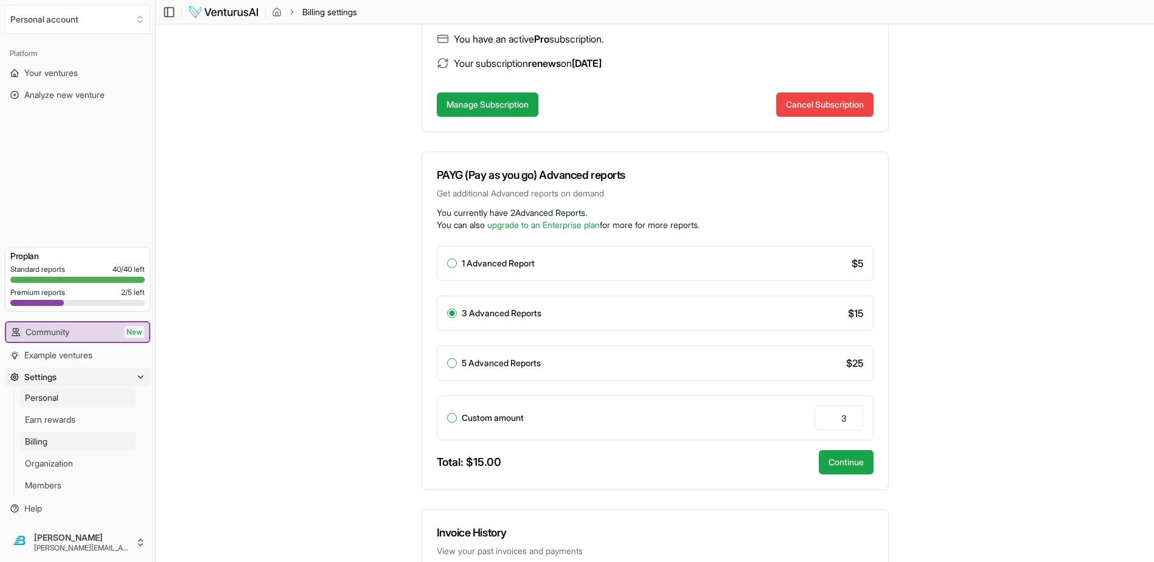
click at [55, 407] on link "Personal" at bounding box center [78, 397] width 116 height 19
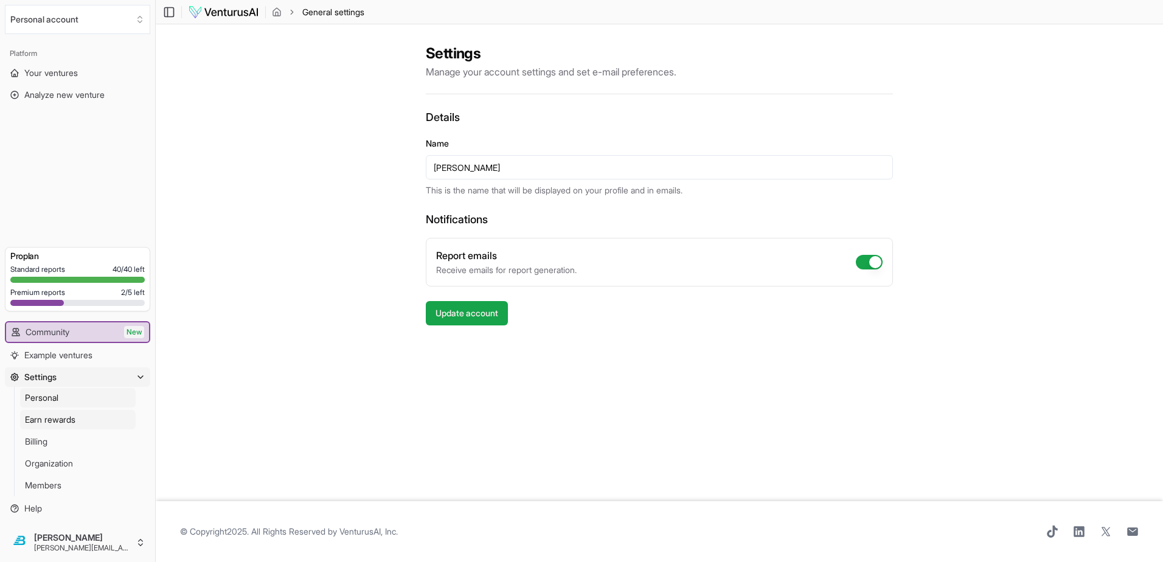
click at [46, 429] on link "Earn rewards" at bounding box center [78, 419] width 116 height 19
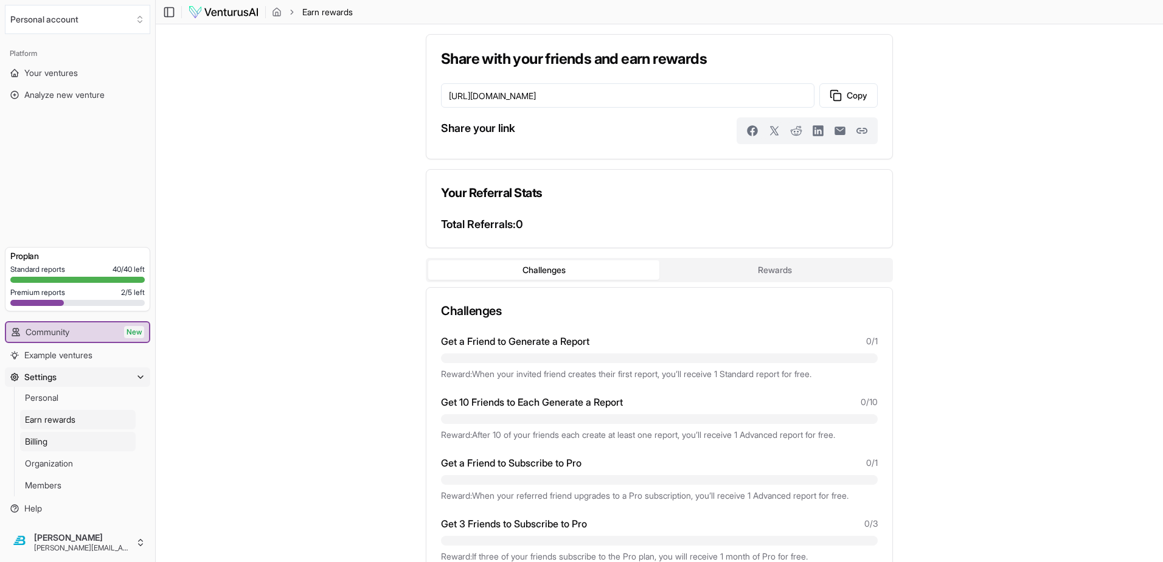
click at [50, 451] on link "Billing" at bounding box center [78, 441] width 116 height 19
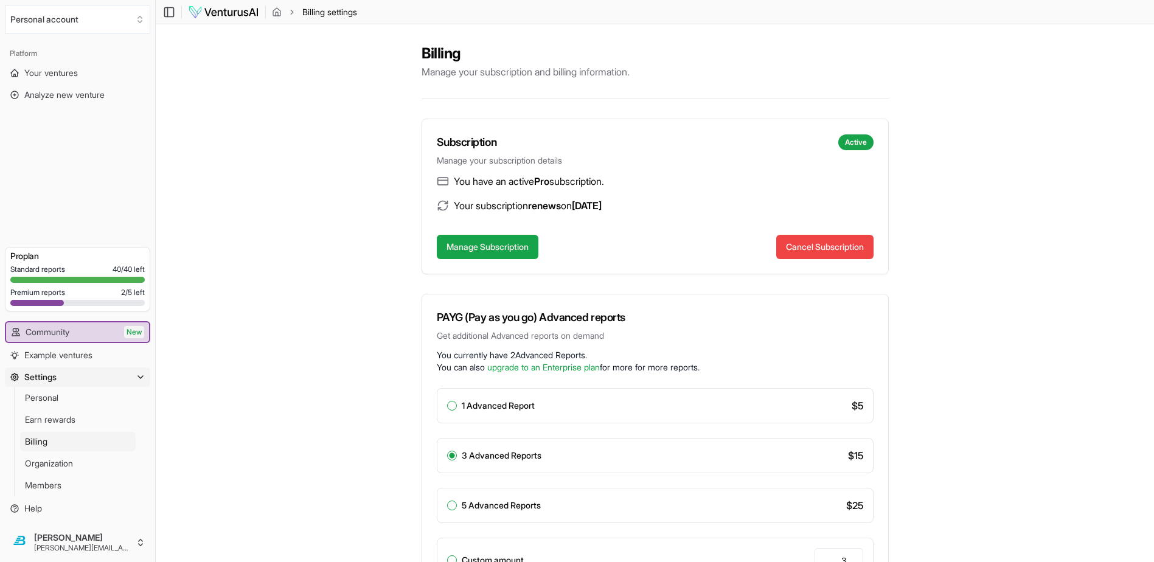
click at [55, 387] on button "Settings" at bounding box center [77, 376] width 145 height 19
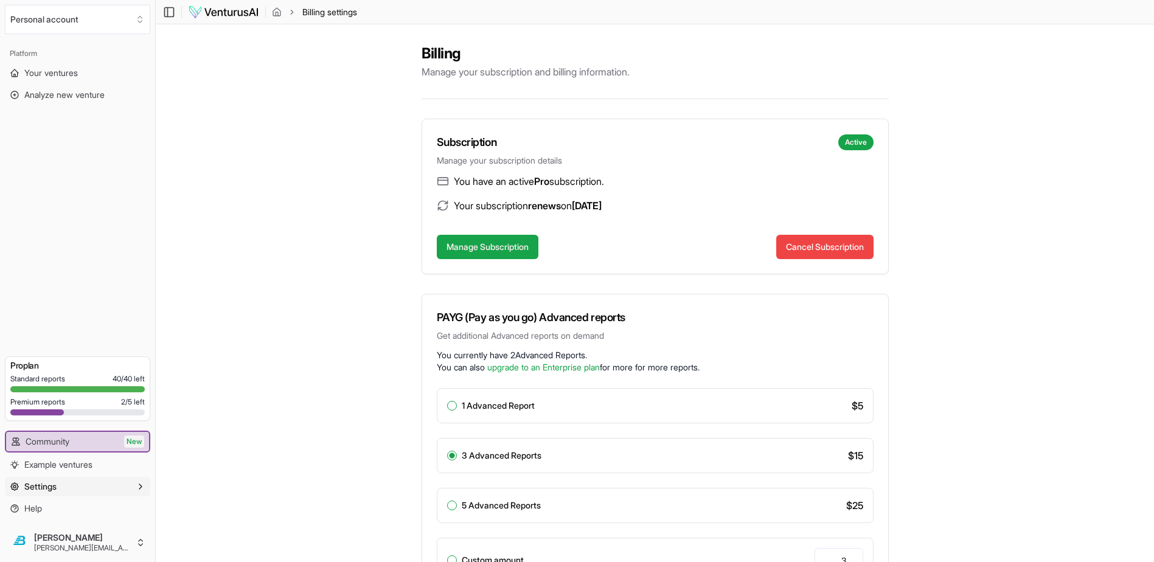
click at [41, 493] on span "Settings" at bounding box center [40, 486] width 32 height 12
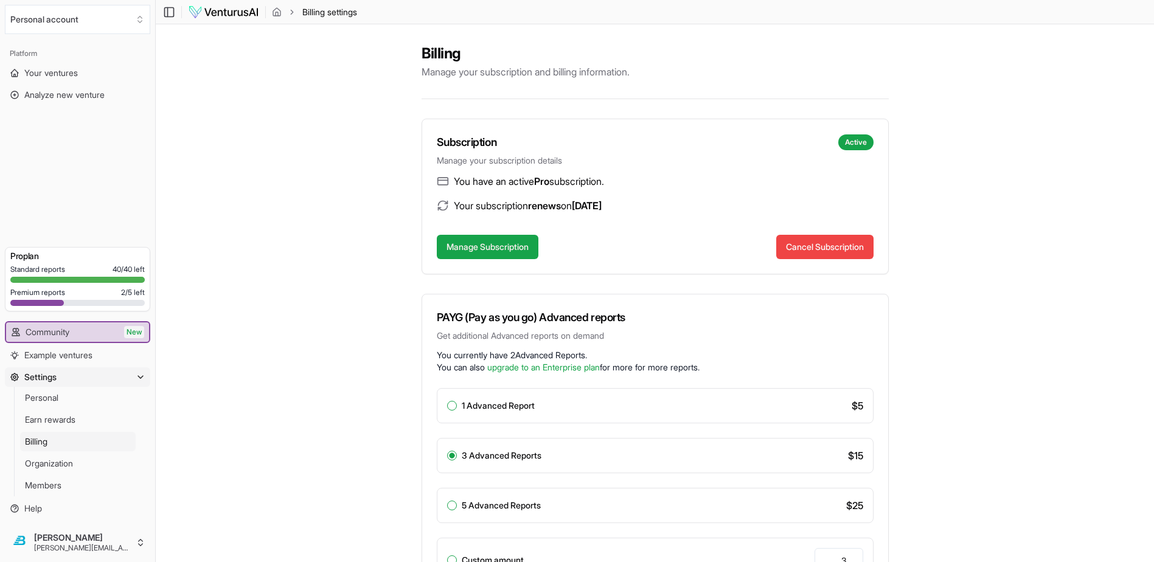
click at [188, 9] on img at bounding box center [223, 12] width 71 height 15
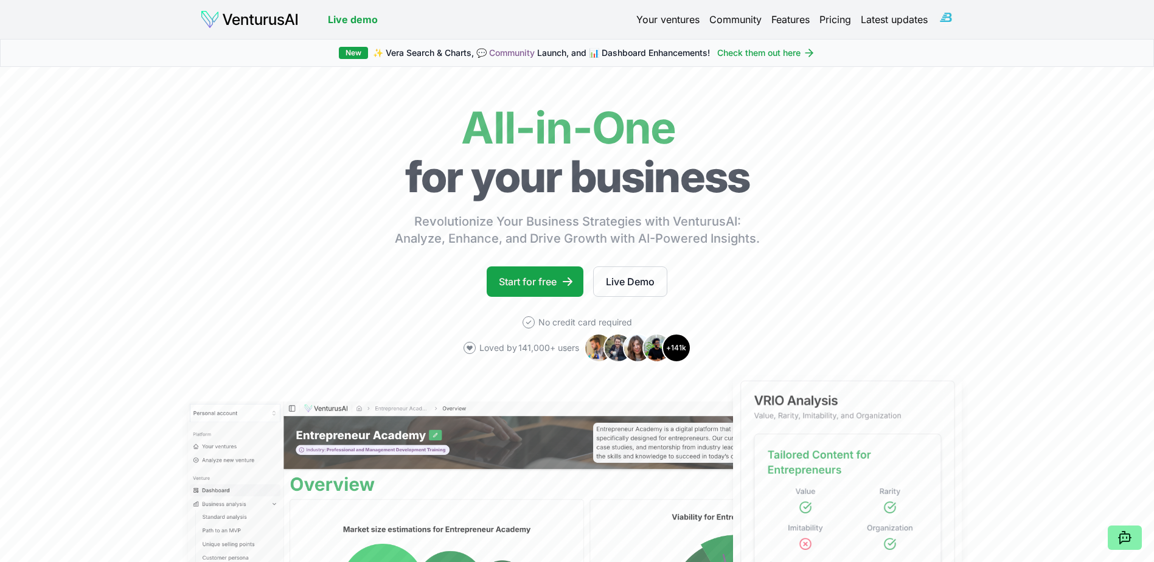
click at [958, 12] on html "We value your privacy We use cookies to enhance your browsing experience, serve…" at bounding box center [577, 281] width 1154 height 562
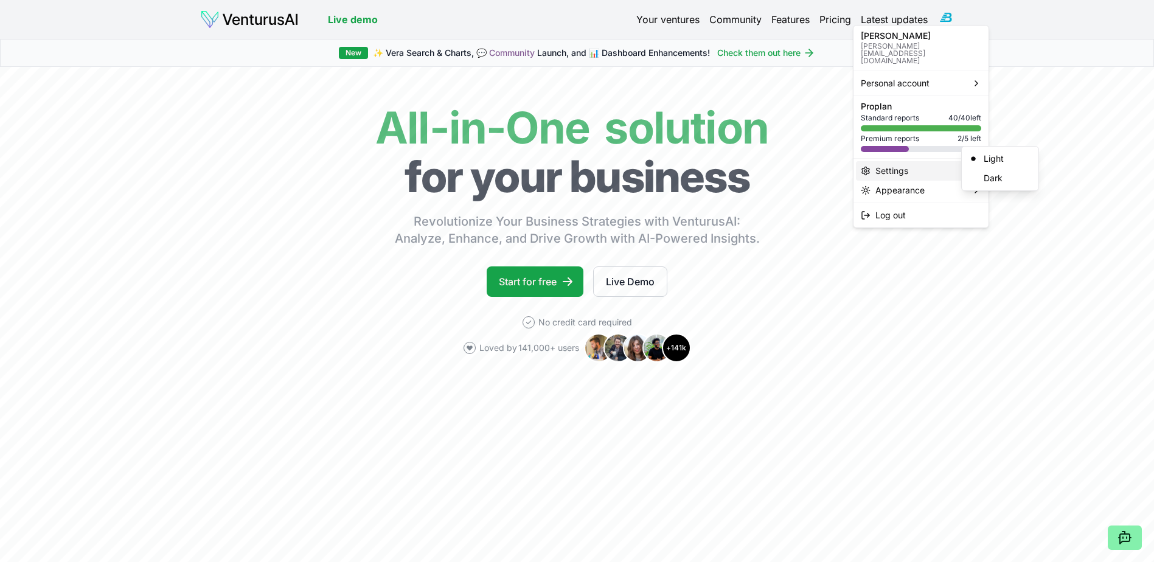
click at [888, 161] on div "Settings" at bounding box center [921, 170] width 130 height 19
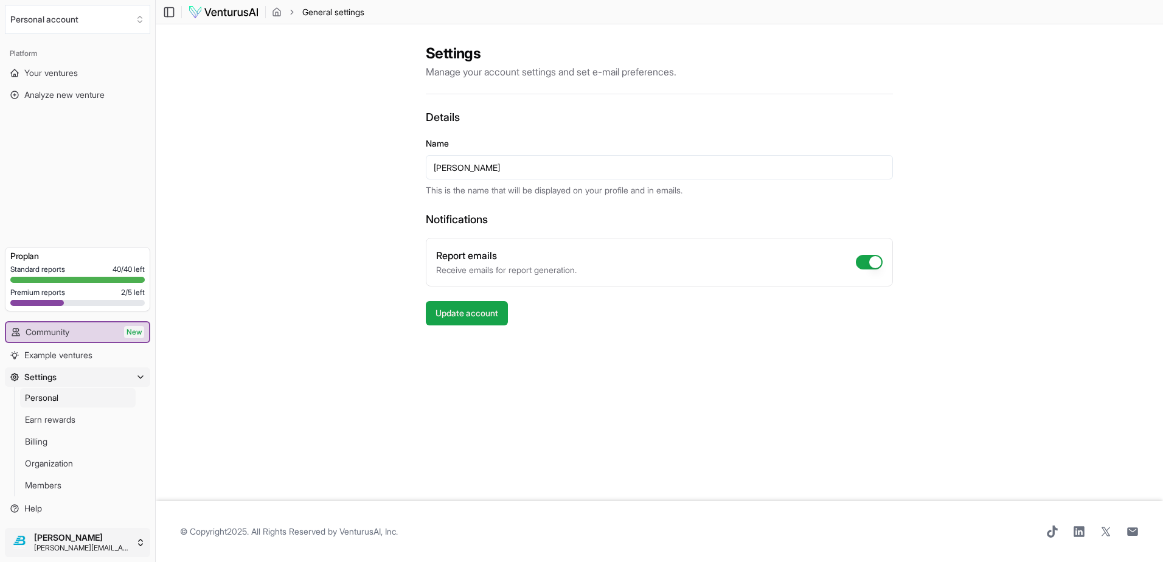
click at [60, 547] on html "We value your privacy We use cookies to enhance your browsing experience, serve…" at bounding box center [581, 281] width 1163 height 562
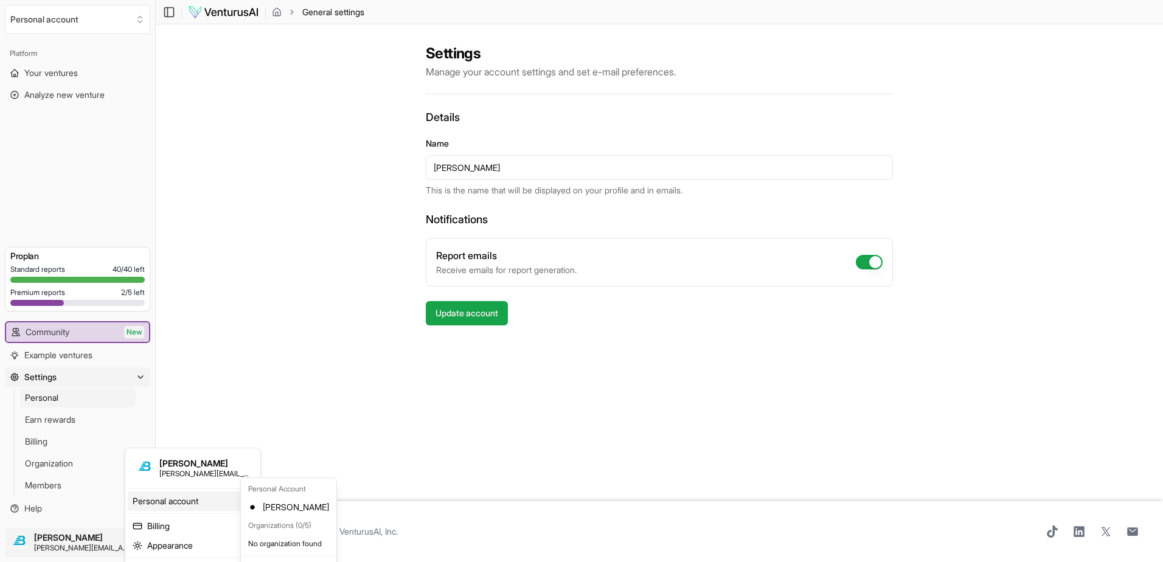
click at [685, 449] on html "We value your privacy We use cookies to enhance your browsing experience, serve…" at bounding box center [581, 281] width 1163 height 562
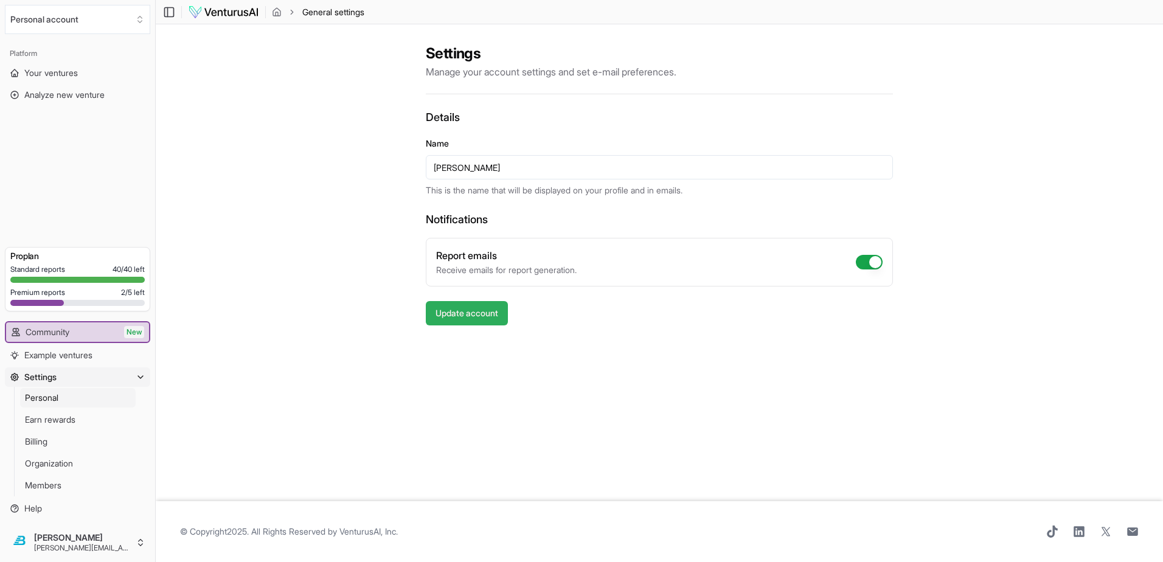
click at [457, 301] on button "Update account" at bounding box center [467, 313] width 82 height 24
click at [24, 514] on span "Help" at bounding box center [33, 508] width 18 height 12
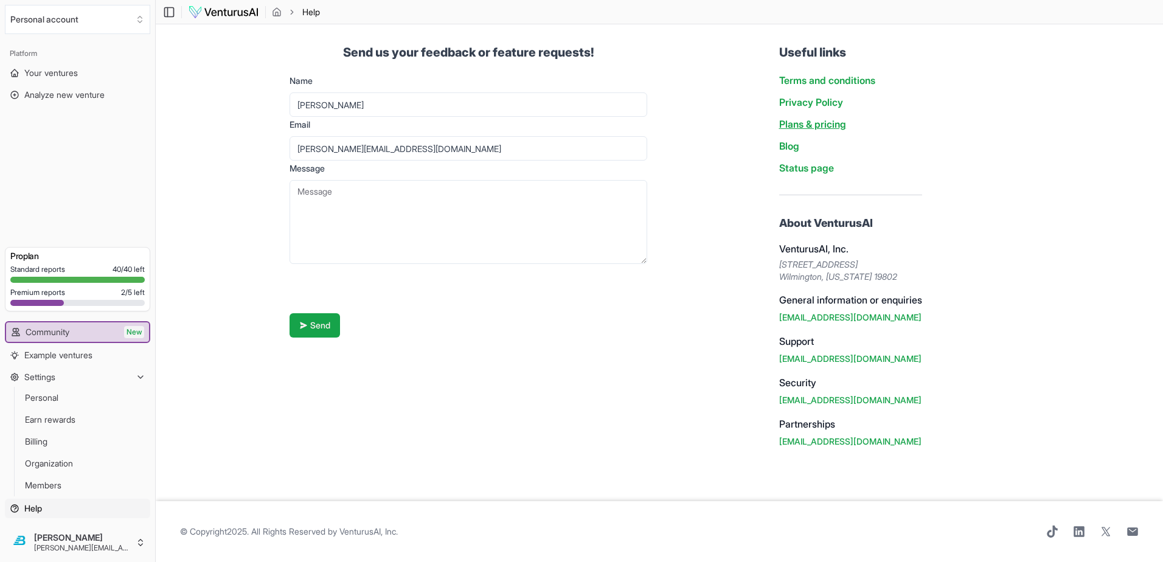
click at [803, 118] on link "Plans & pricing" at bounding box center [812, 124] width 67 height 12
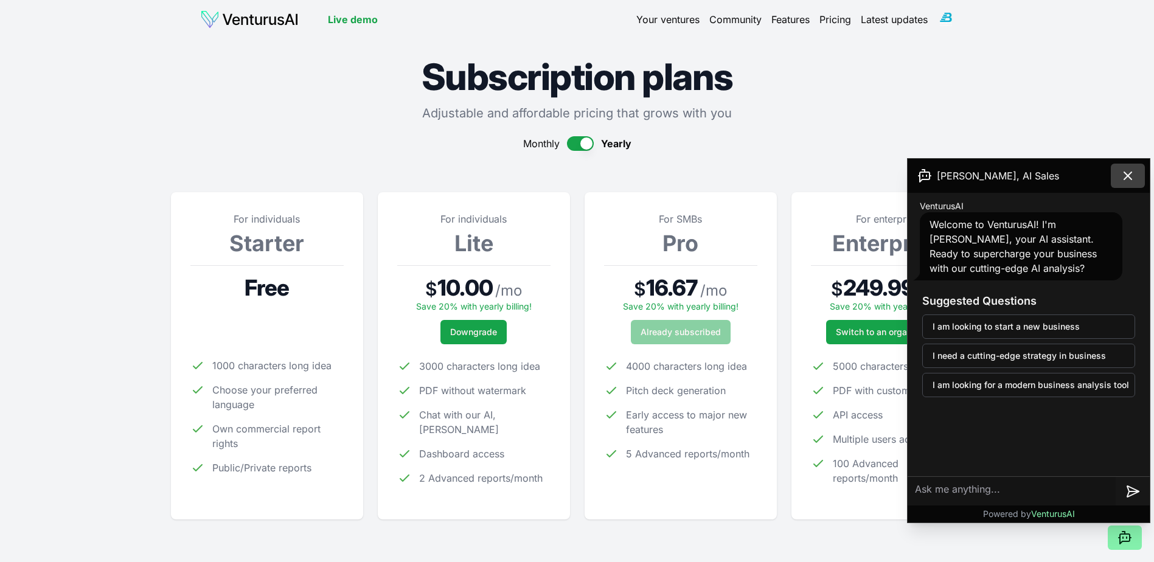
click at [1131, 172] on icon at bounding box center [1127, 175] width 7 height 7
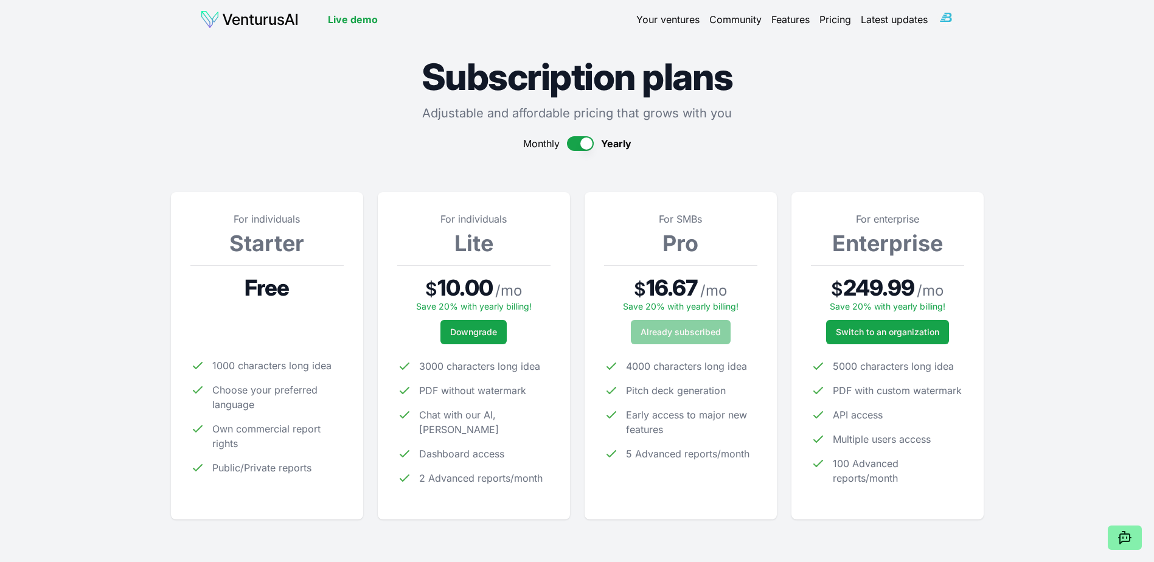
click at [957, 15] on html "We value your privacy We use cookies to enhance your browsing experience, serve…" at bounding box center [577, 281] width 1154 height 562
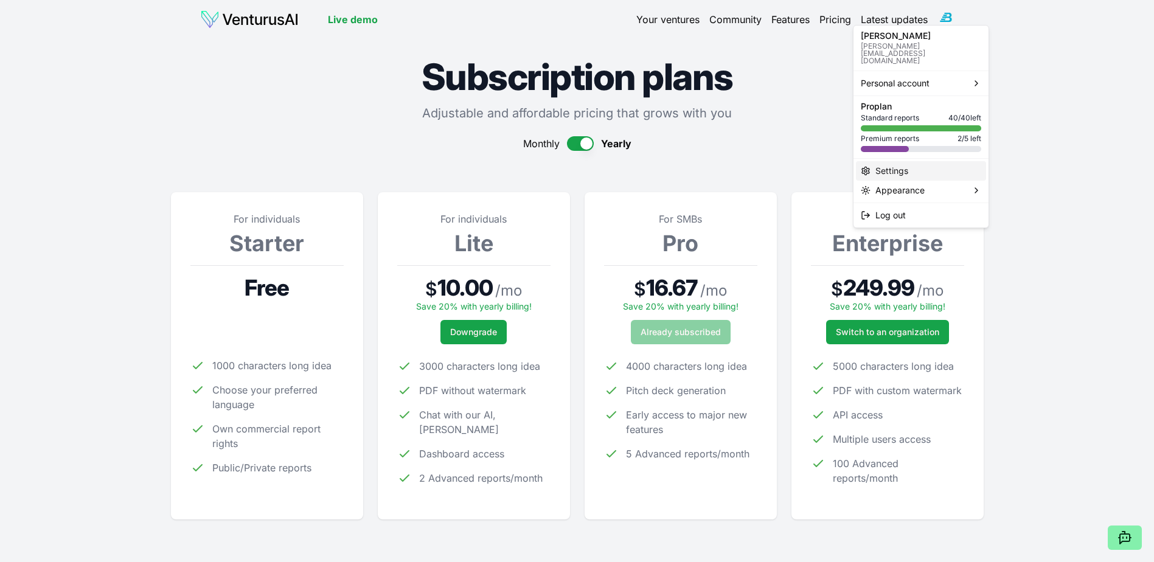
click at [905, 161] on div "Settings" at bounding box center [921, 170] width 130 height 19
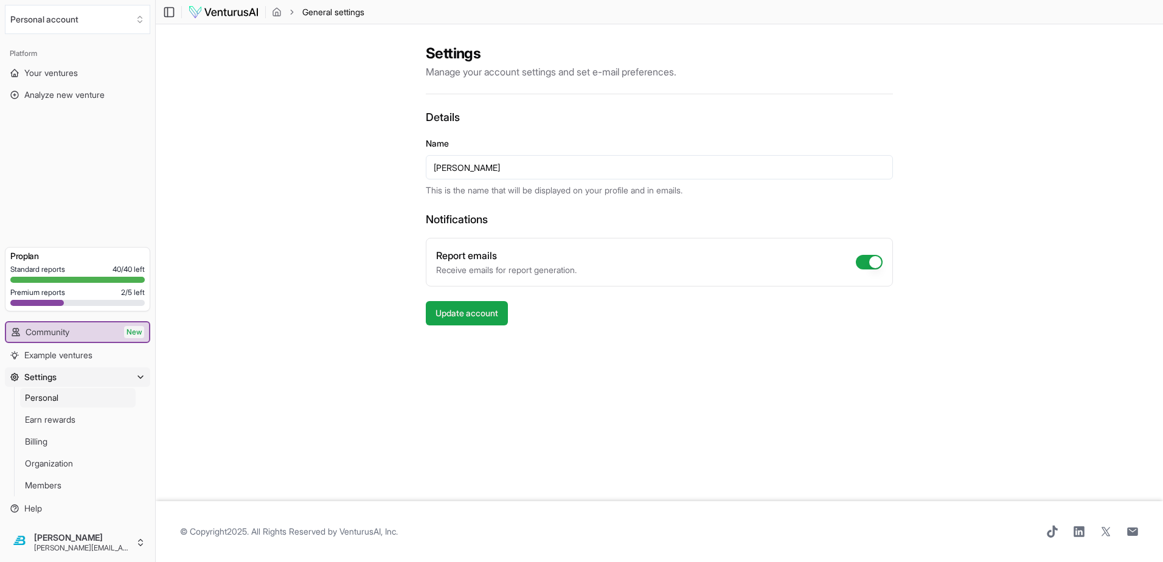
click at [302, 12] on span "General settings" at bounding box center [333, 12] width 62 height 12
click at [60, 17] on button "Personal account" at bounding box center [77, 19] width 145 height 29
click at [289, 119] on html "We value your privacy We use cookies to enhance your browsing experience, serve…" at bounding box center [581, 281] width 1163 height 562
click at [55, 542] on html "We value your privacy We use cookies to enhance your browsing experience, serve…" at bounding box center [581, 281] width 1163 height 562
click at [662, 467] on html "We value your privacy We use cookies to enhance your browsing experience, serve…" at bounding box center [581, 281] width 1163 height 562
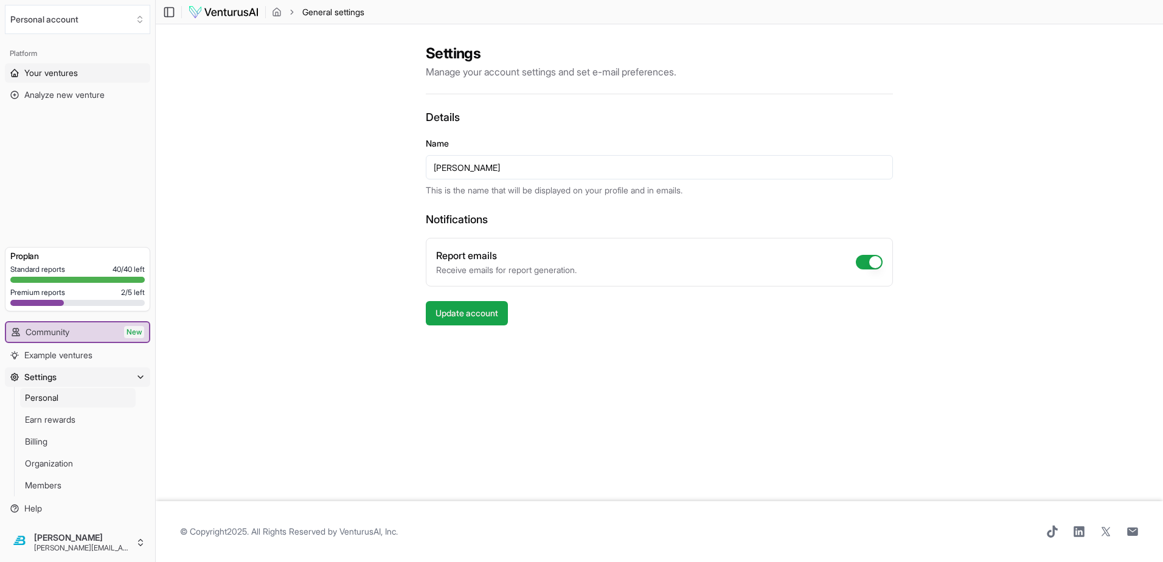
click at [49, 67] on span "Your ventures" at bounding box center [51, 73] width 54 height 12
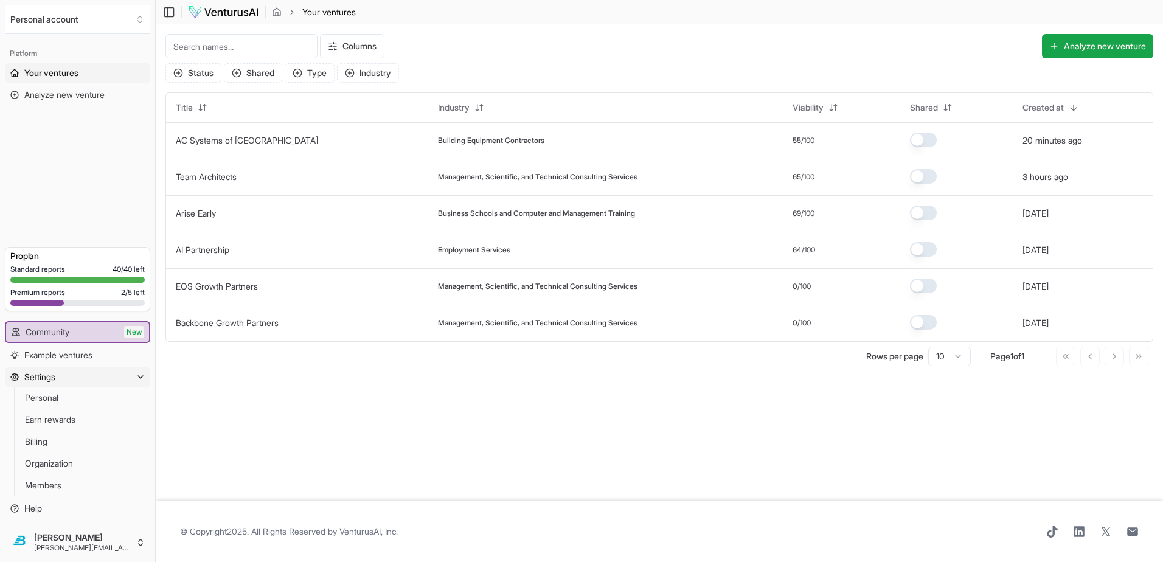
click at [55, 387] on button "Settings" at bounding box center [77, 376] width 145 height 19
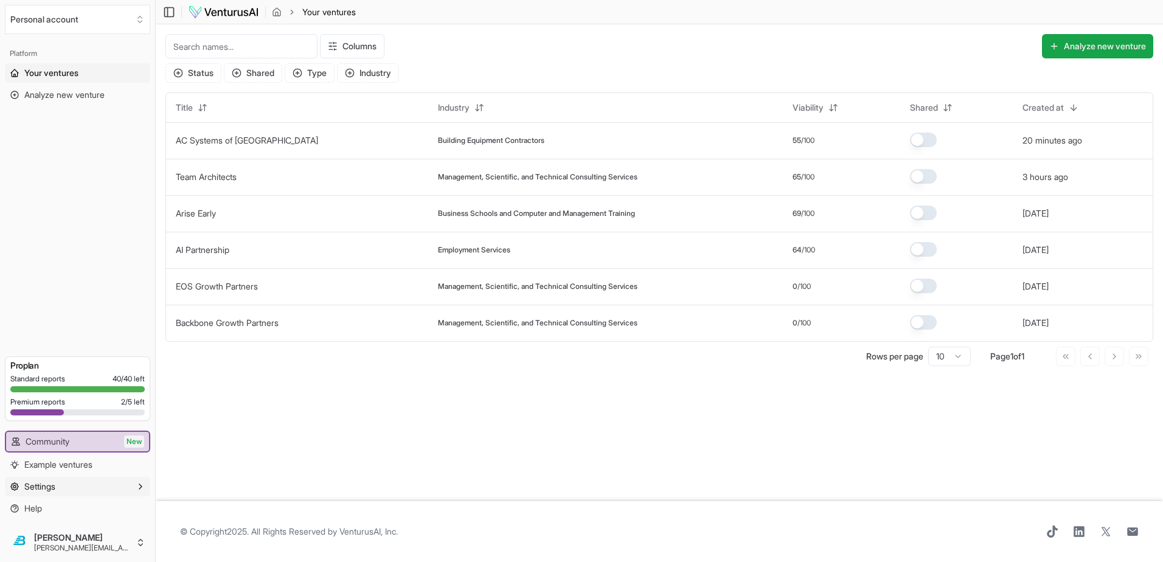
click at [43, 493] on span "Settings" at bounding box center [39, 486] width 31 height 12
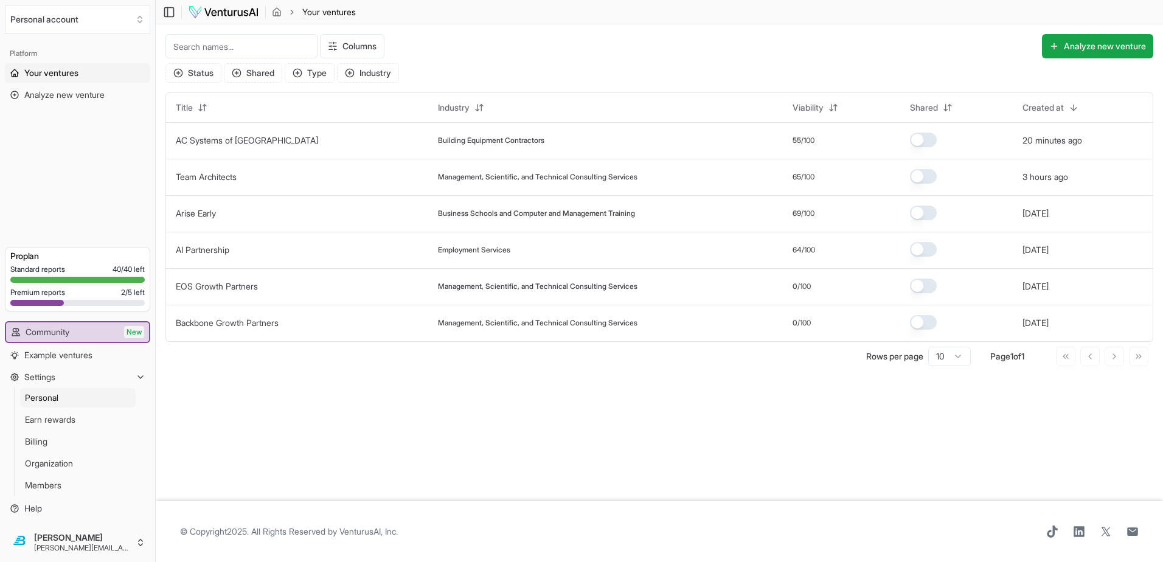
click at [55, 407] on link "Personal" at bounding box center [78, 397] width 116 height 19
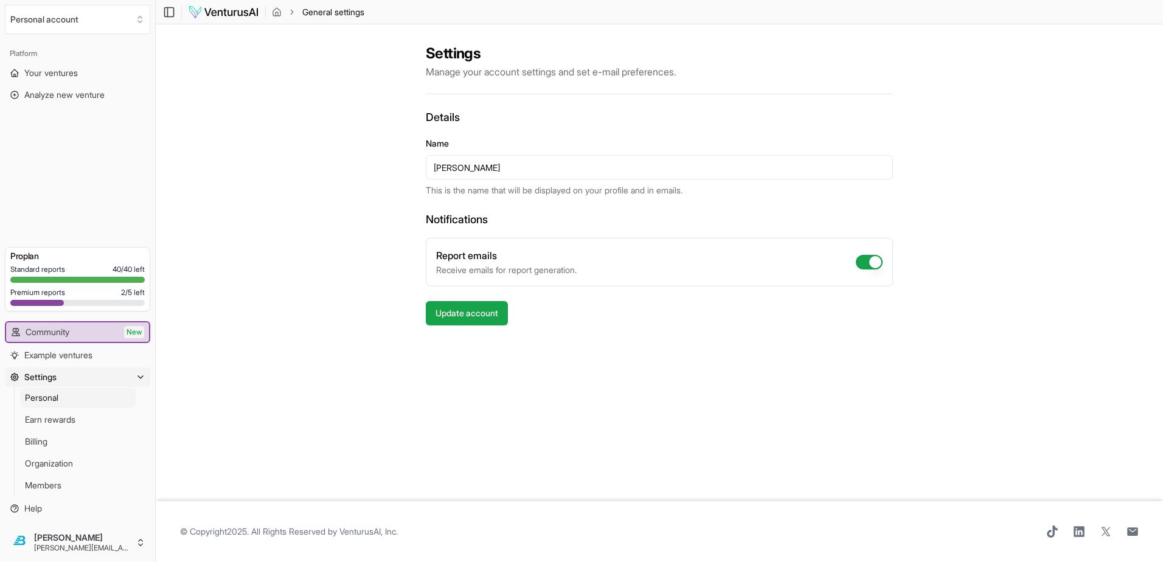
click at [459, 155] on input "[PERSON_NAME]" at bounding box center [659, 167] width 467 height 24
click at [335, 180] on div "Settings Manage your account settings and set e-mail preferences. Details Name …" at bounding box center [659, 262] width 1007 height 477
click at [48, 429] on link "Earn rewards" at bounding box center [78, 419] width 116 height 19
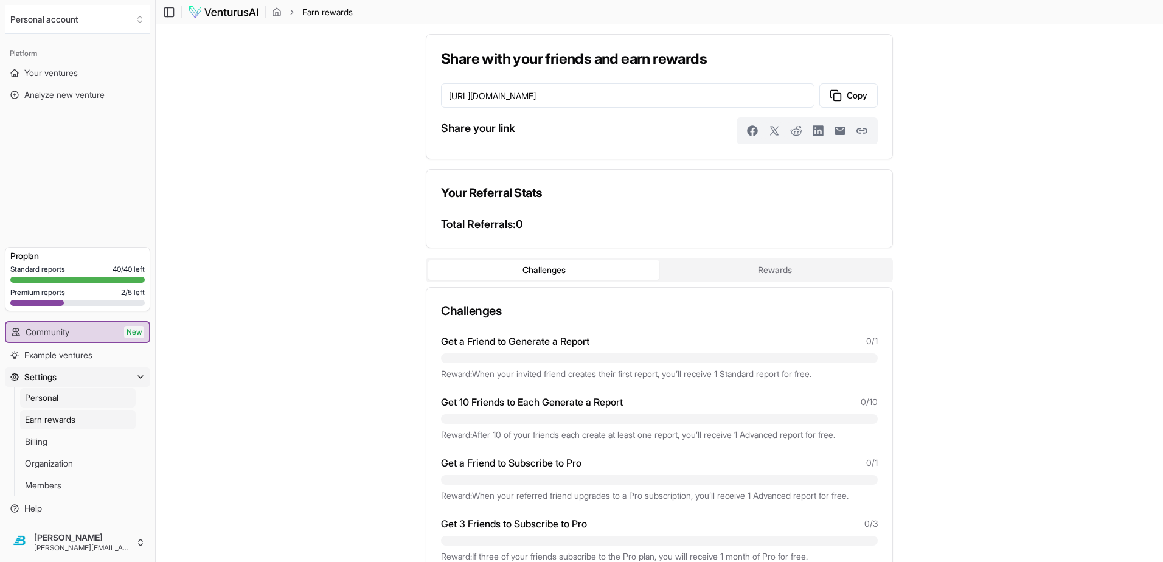
click at [46, 404] on span "Personal" at bounding box center [41, 398] width 33 height 12
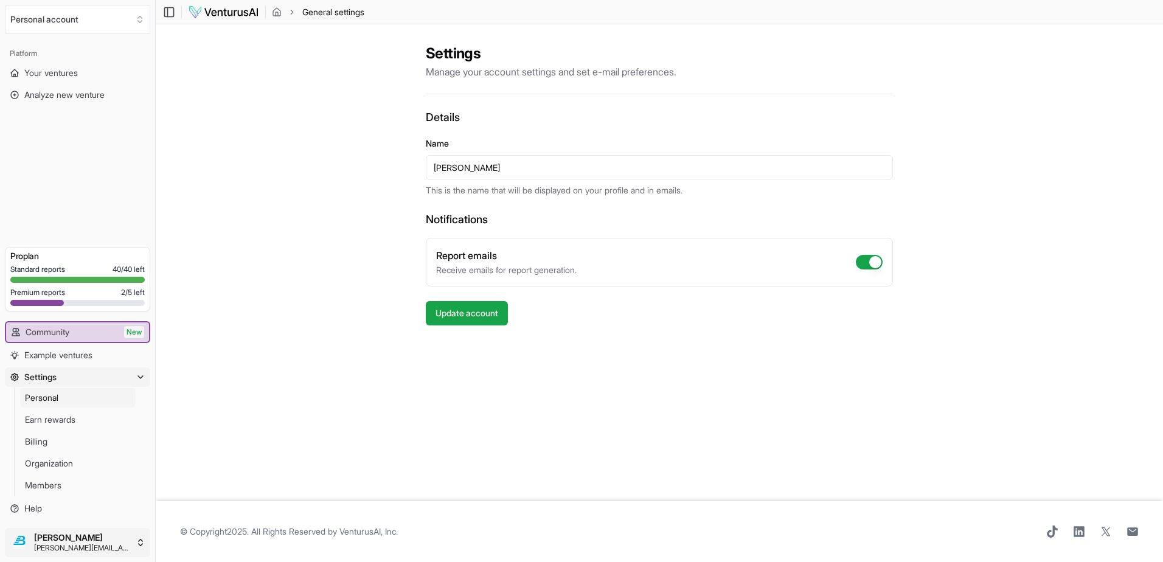
click at [61, 546] on html "We value your privacy We use cookies to enhance your browsing experience, serve…" at bounding box center [581, 281] width 1163 height 562
click at [154, 561] on div "Log out" at bounding box center [193, 570] width 130 height 19
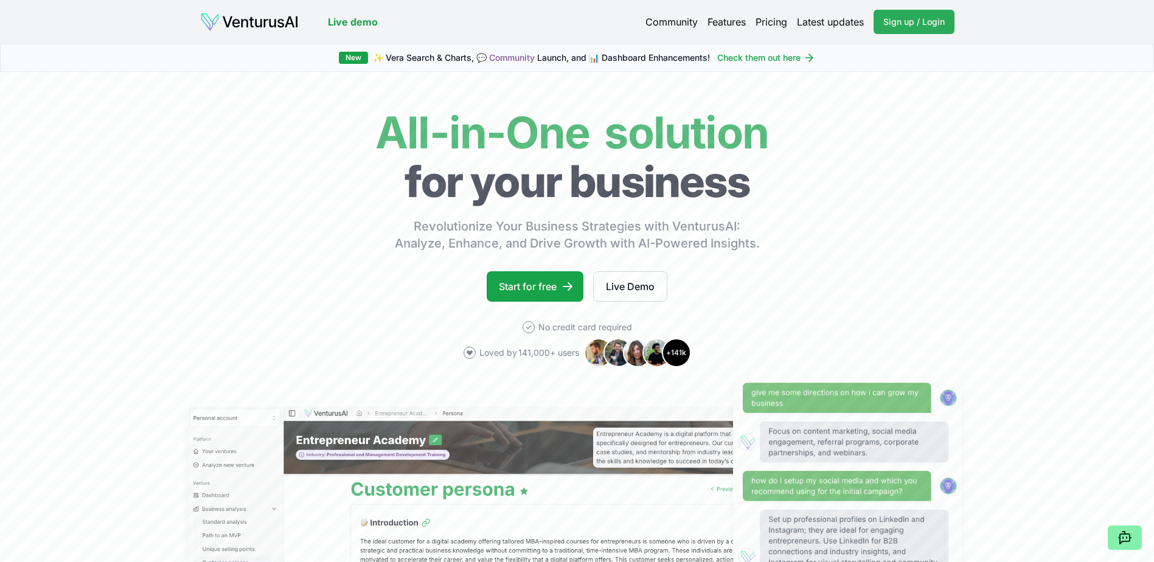
click at [932, 18] on span "Sign up / Login" at bounding box center [913, 22] width 61 height 12
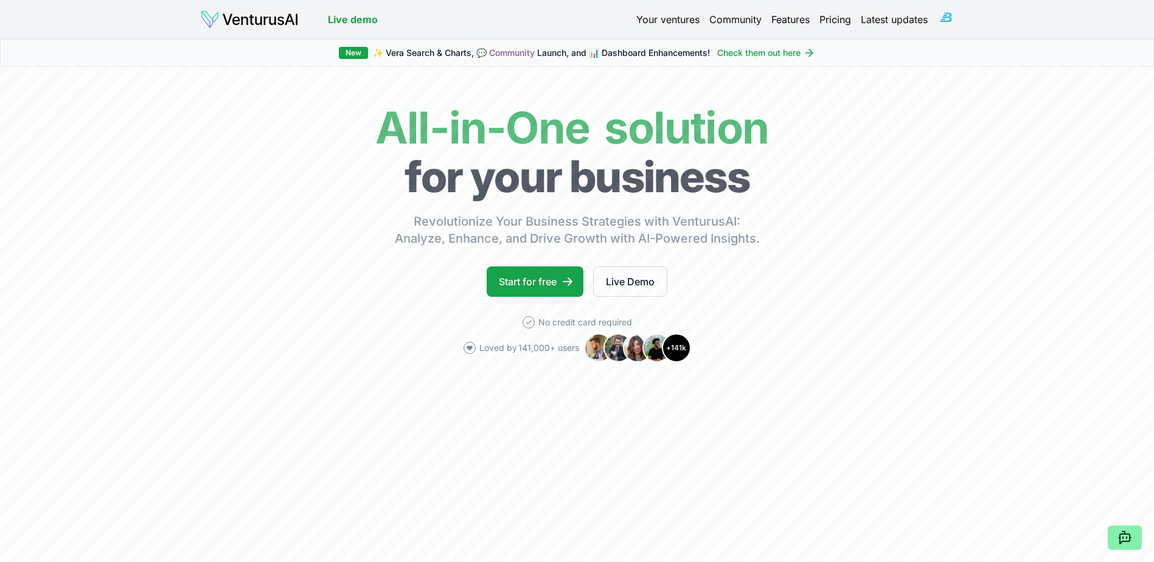
click at [957, 14] on html "We value your privacy We use cookies to enhance your browsing experience, serve…" at bounding box center [577, 281] width 1154 height 562
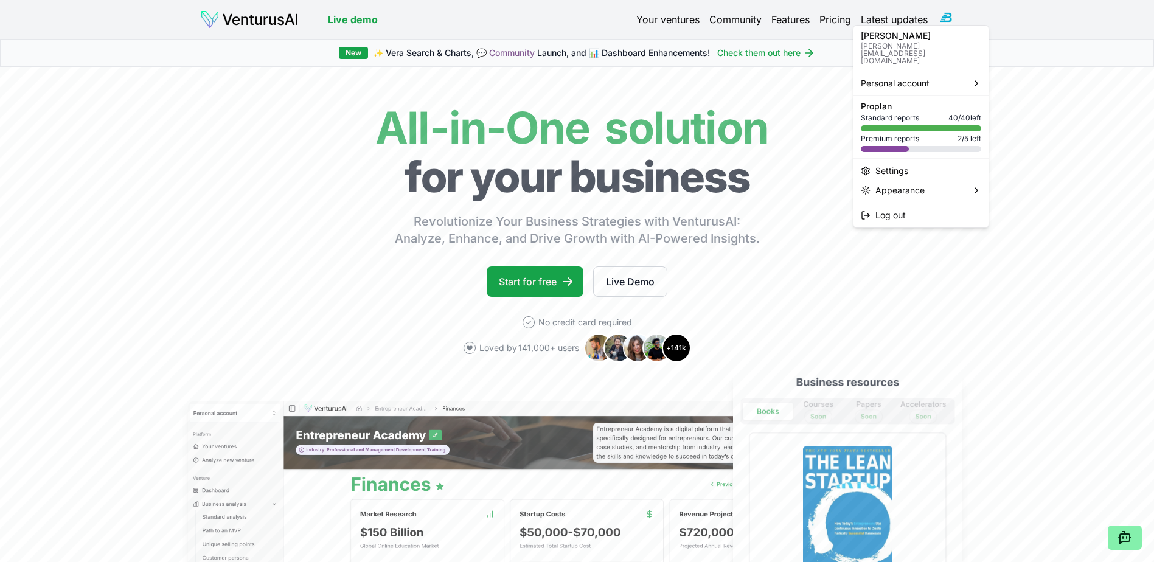
click at [1084, 230] on html "We value your privacy We use cookies to enhance your browsing experience, serve…" at bounding box center [577, 281] width 1154 height 562
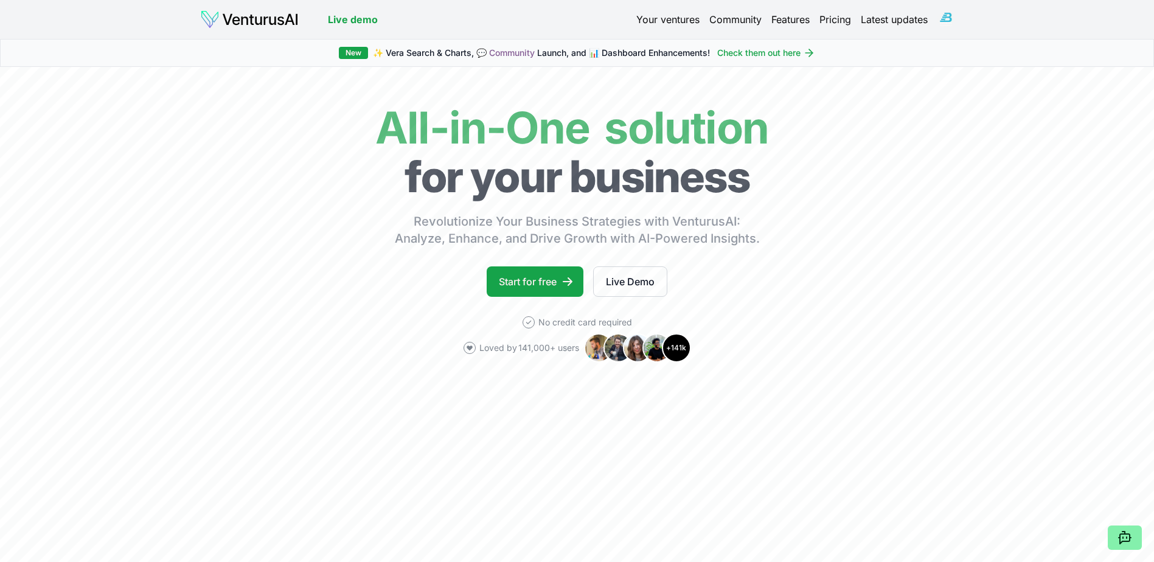
click at [957, 15] on html "We value your privacy We use cookies to enhance your browsing experience, serve…" at bounding box center [577, 281] width 1154 height 562
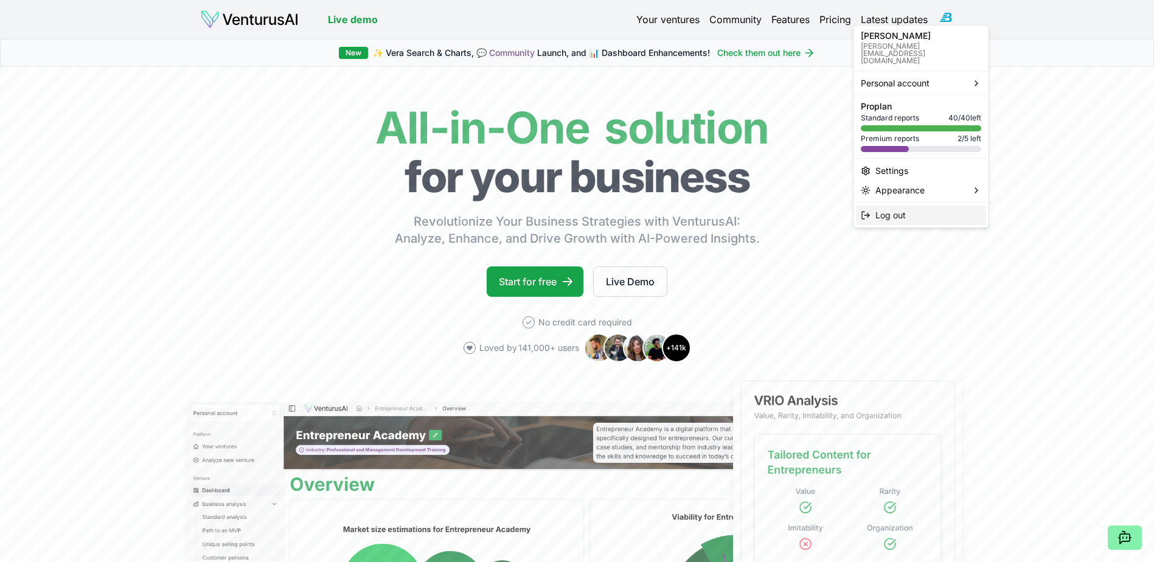
click at [899, 206] on div "Log out" at bounding box center [921, 215] width 130 height 19
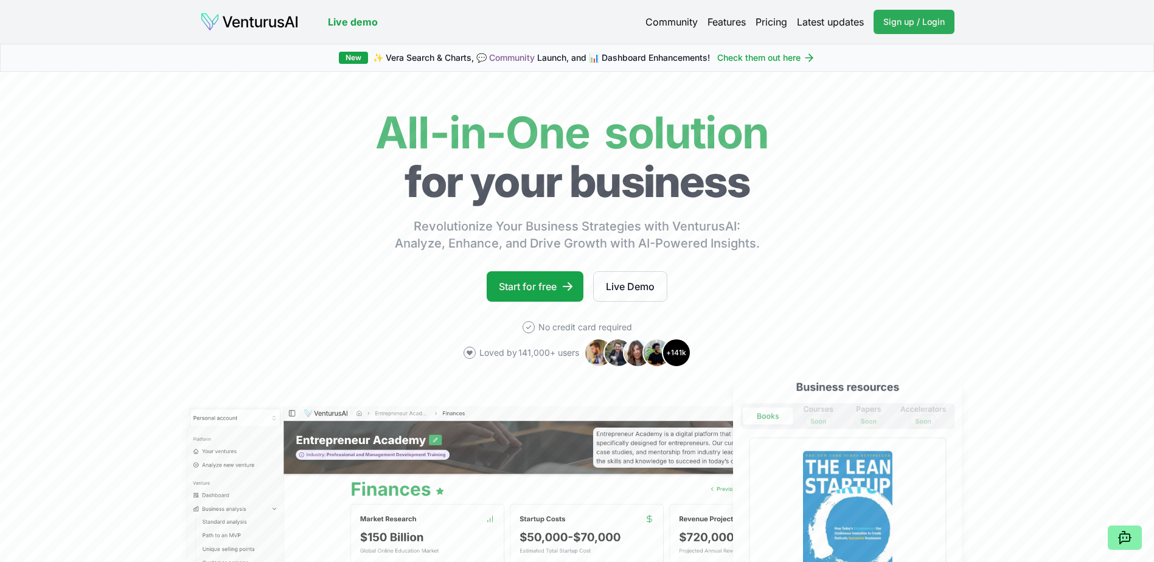
click at [943, 22] on span "Sign up / Login" at bounding box center [913, 22] width 61 height 12
